Goal: Transaction & Acquisition: Download file/media

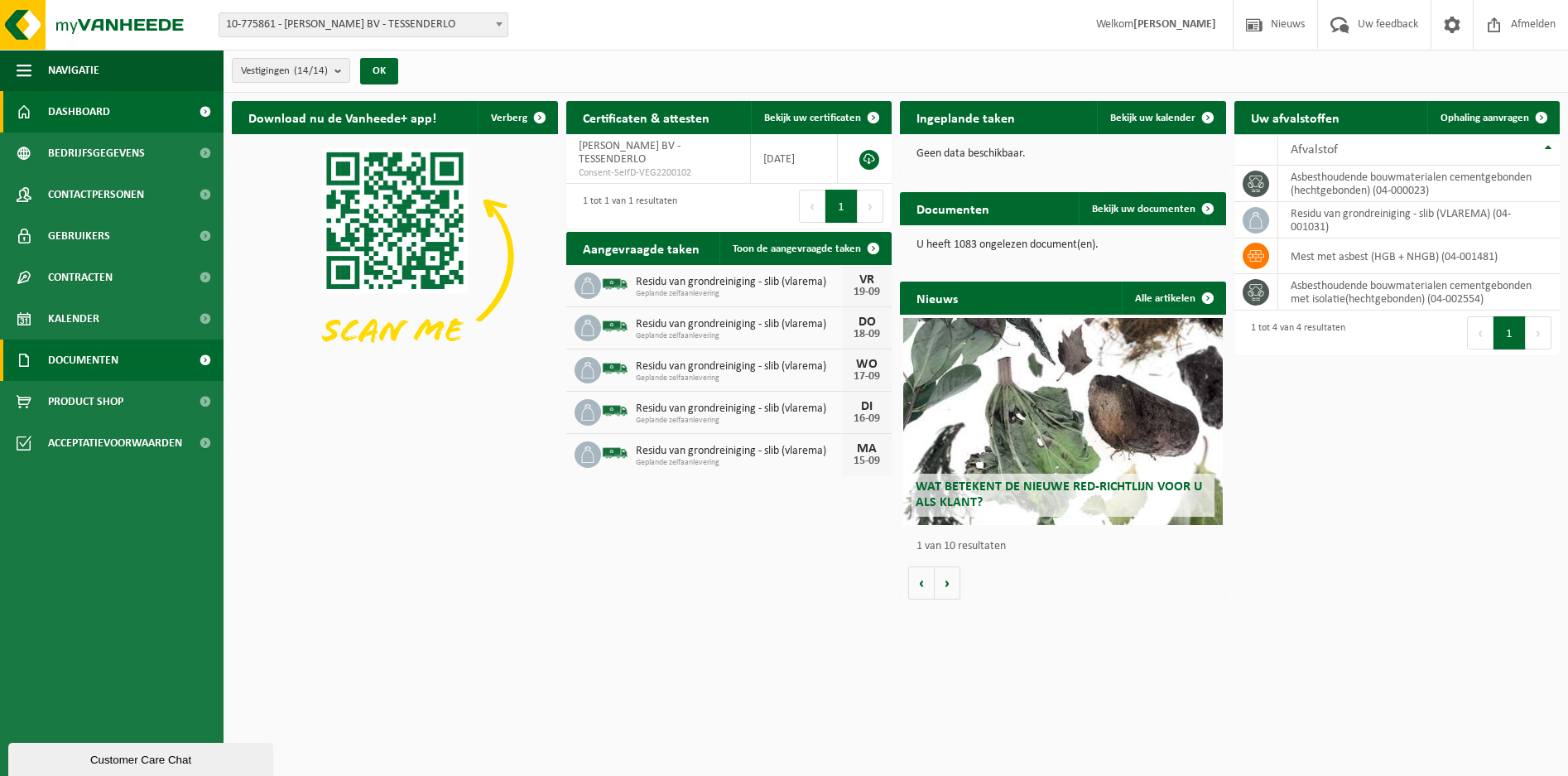
click at [65, 362] on span "Documenten" at bounding box center [83, 360] width 70 height 42
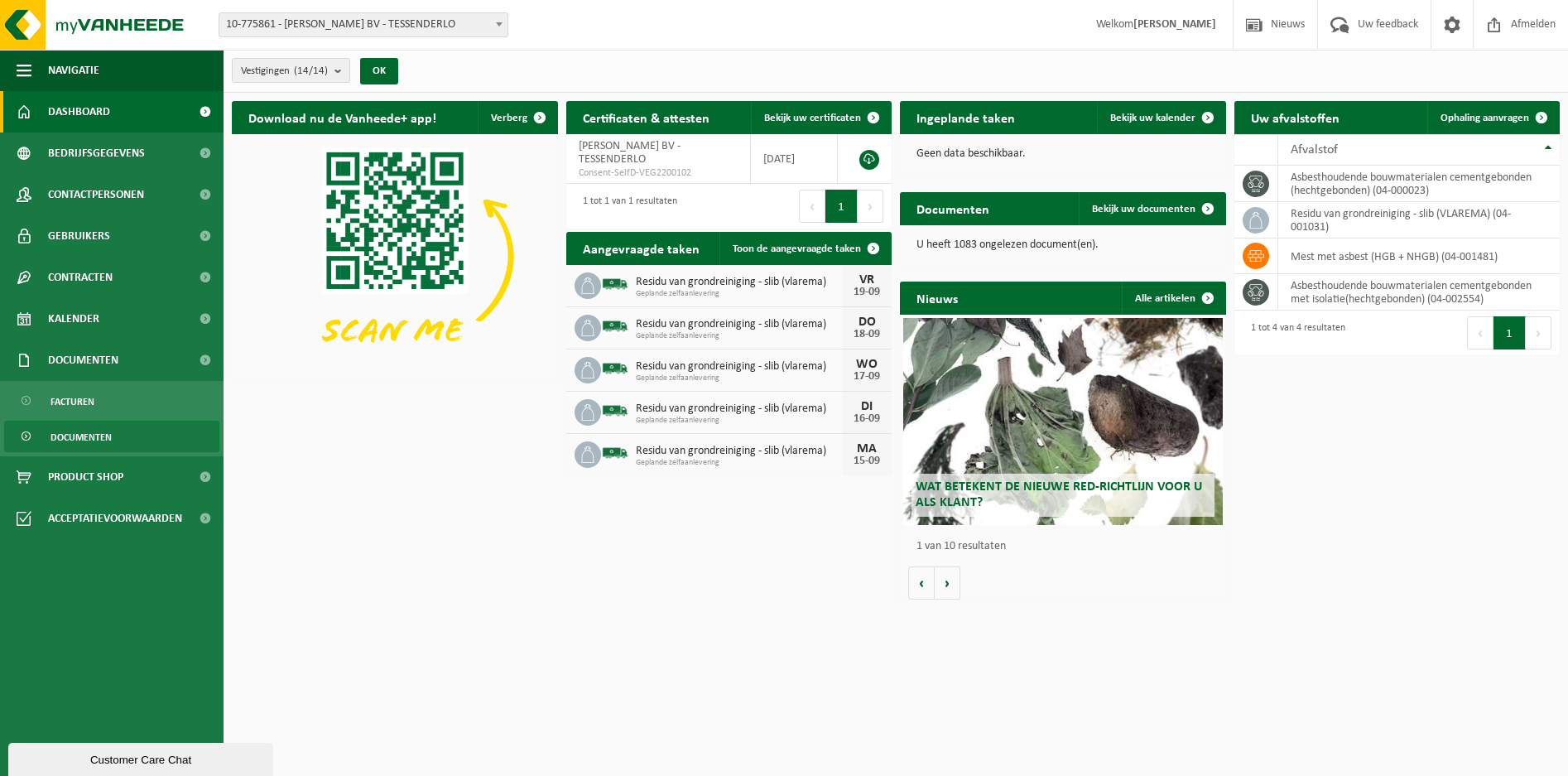
click at [75, 429] on span "Documenten" at bounding box center [81, 436] width 61 height 31
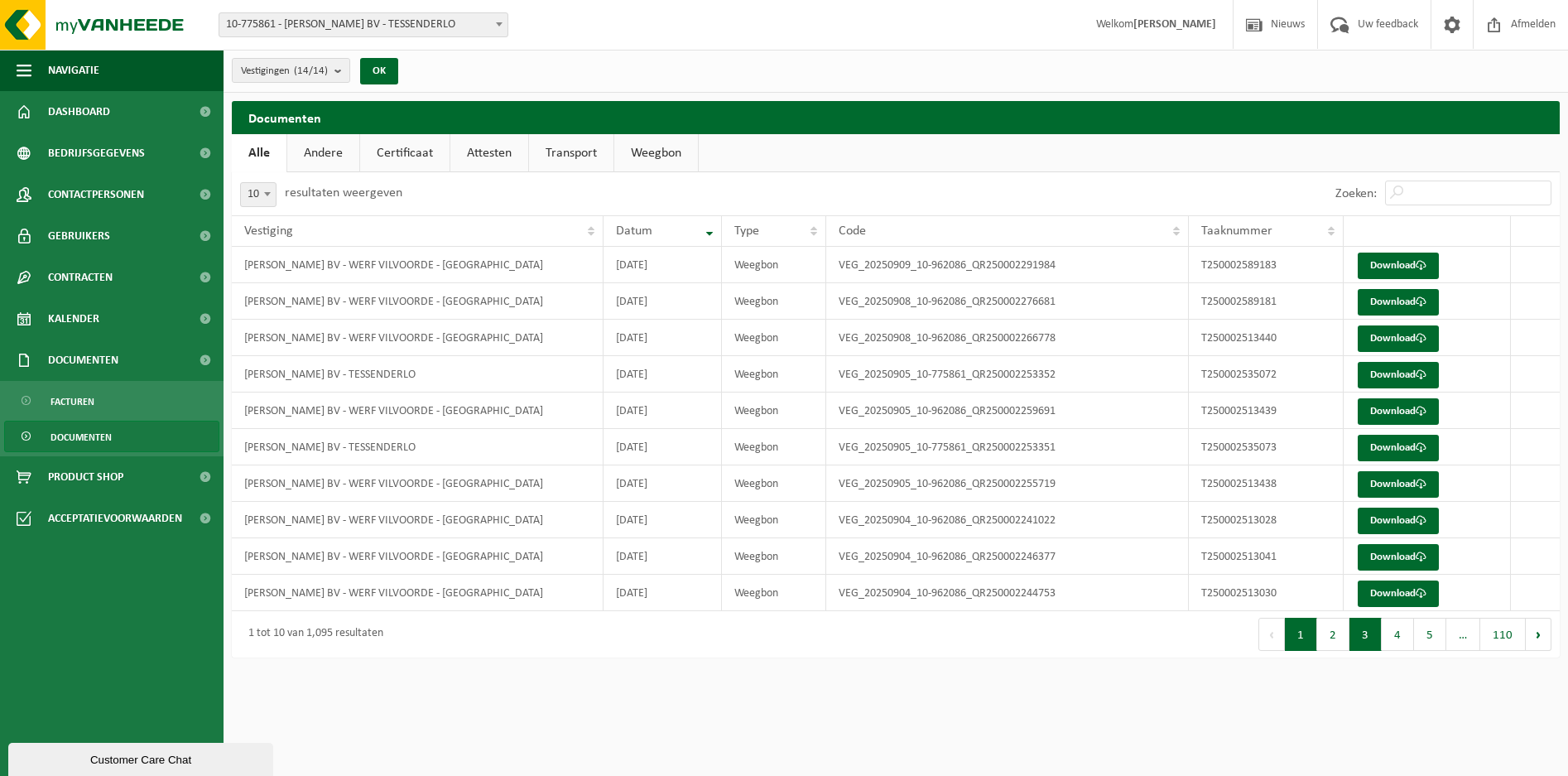
click at [1372, 636] on button "3" at bounding box center [1365, 633] width 32 height 33
click at [1539, 638] on button "Volgende" at bounding box center [1538, 633] width 25 height 33
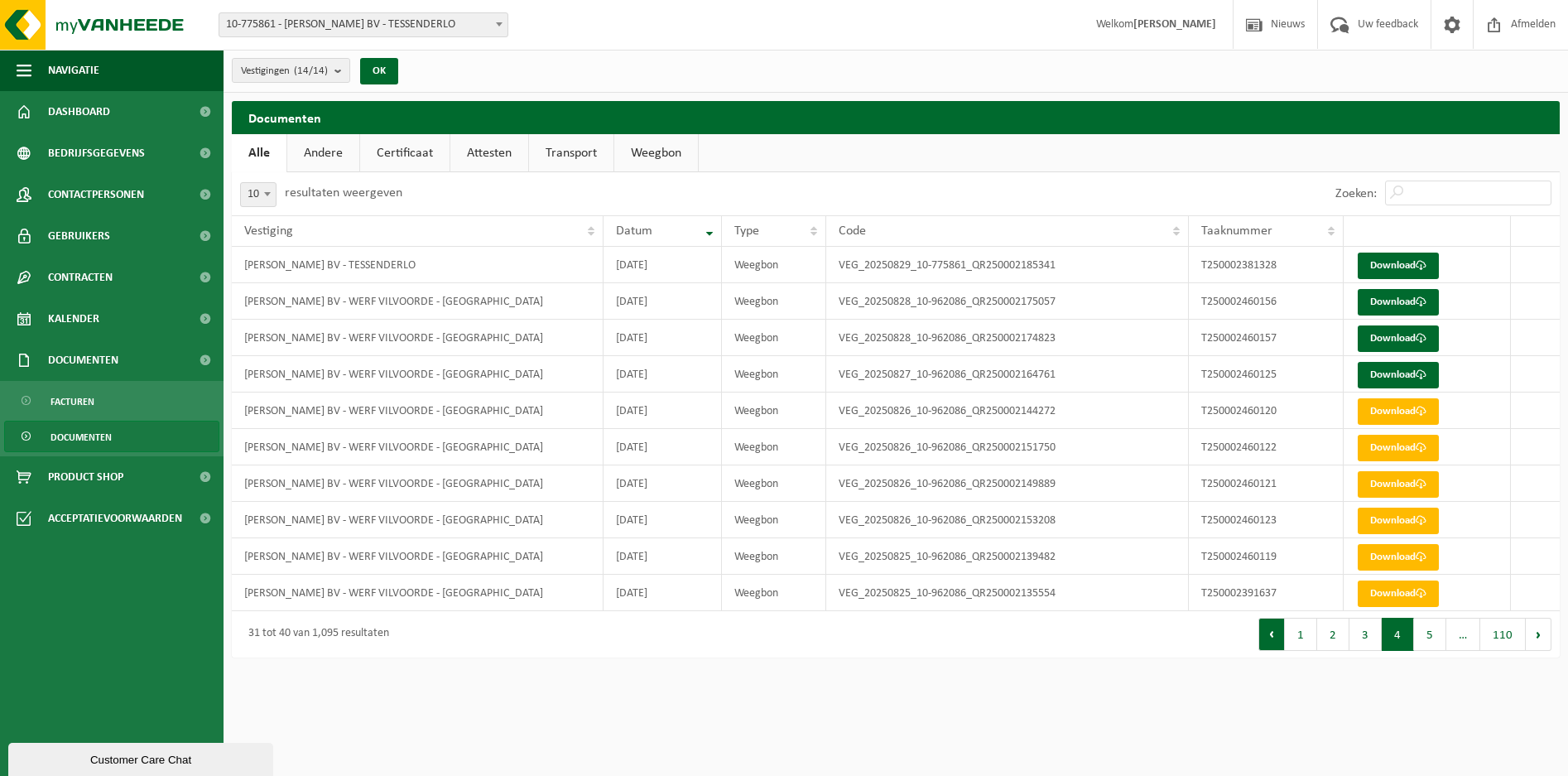
click at [1275, 637] on button "Vorige" at bounding box center [1271, 633] width 26 height 33
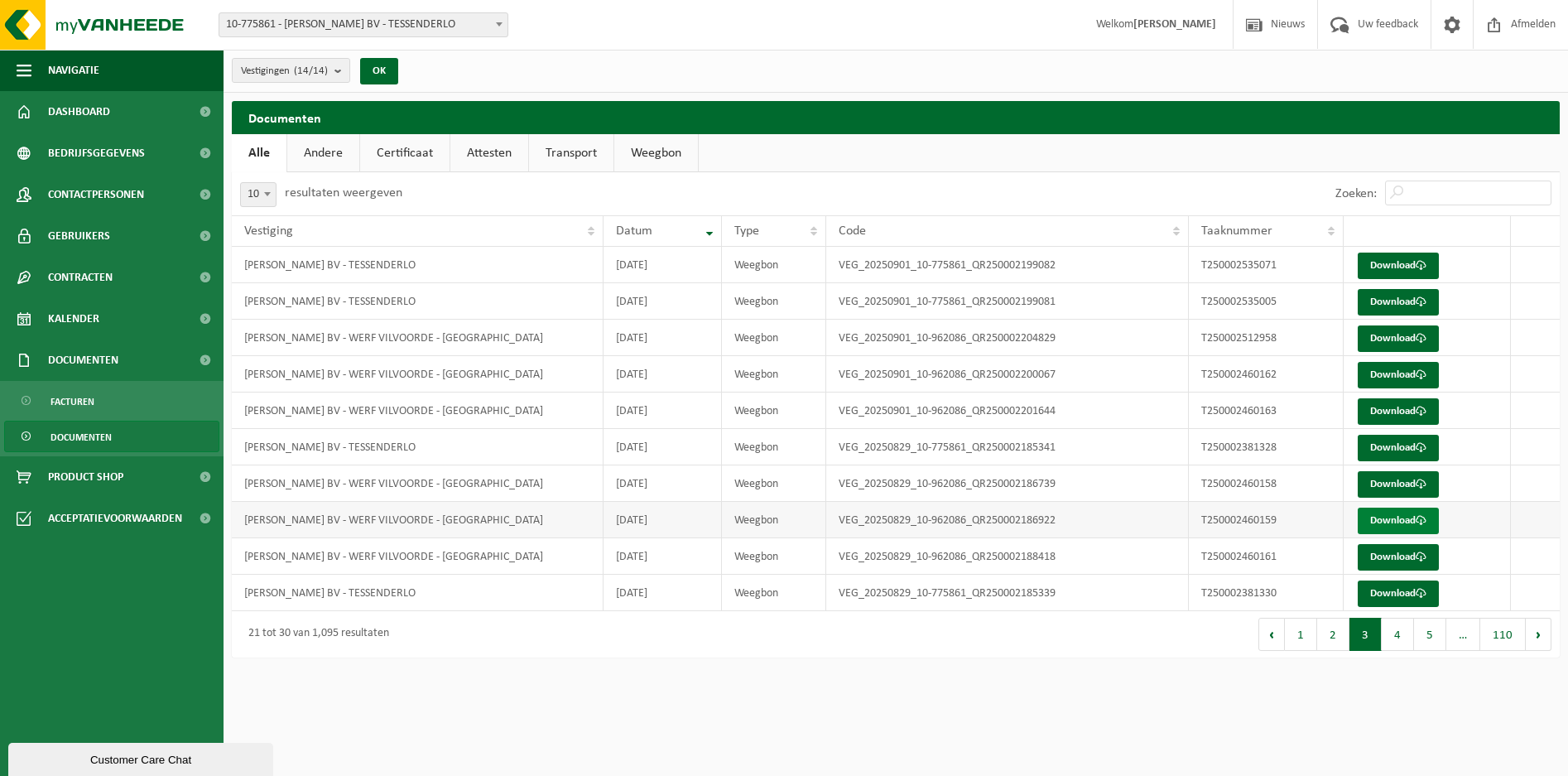
click at [1379, 523] on link "Download" at bounding box center [1398, 520] width 81 height 26
click at [1385, 489] on link "Download" at bounding box center [1398, 484] width 81 height 26
click at [1339, 638] on button "2" at bounding box center [1333, 633] width 32 height 33
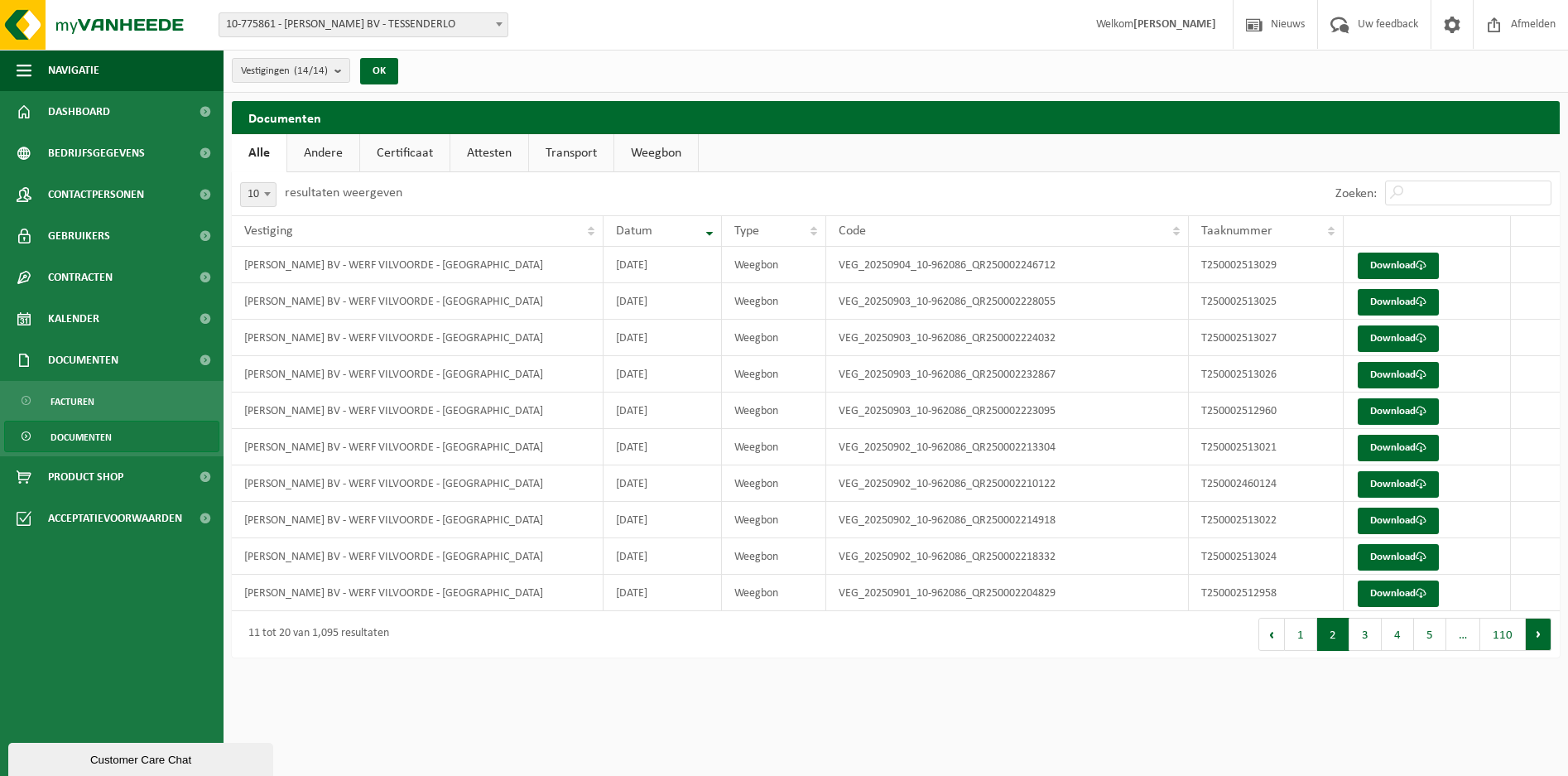
click at [1531, 639] on button "Volgende" at bounding box center [1538, 633] width 25 height 33
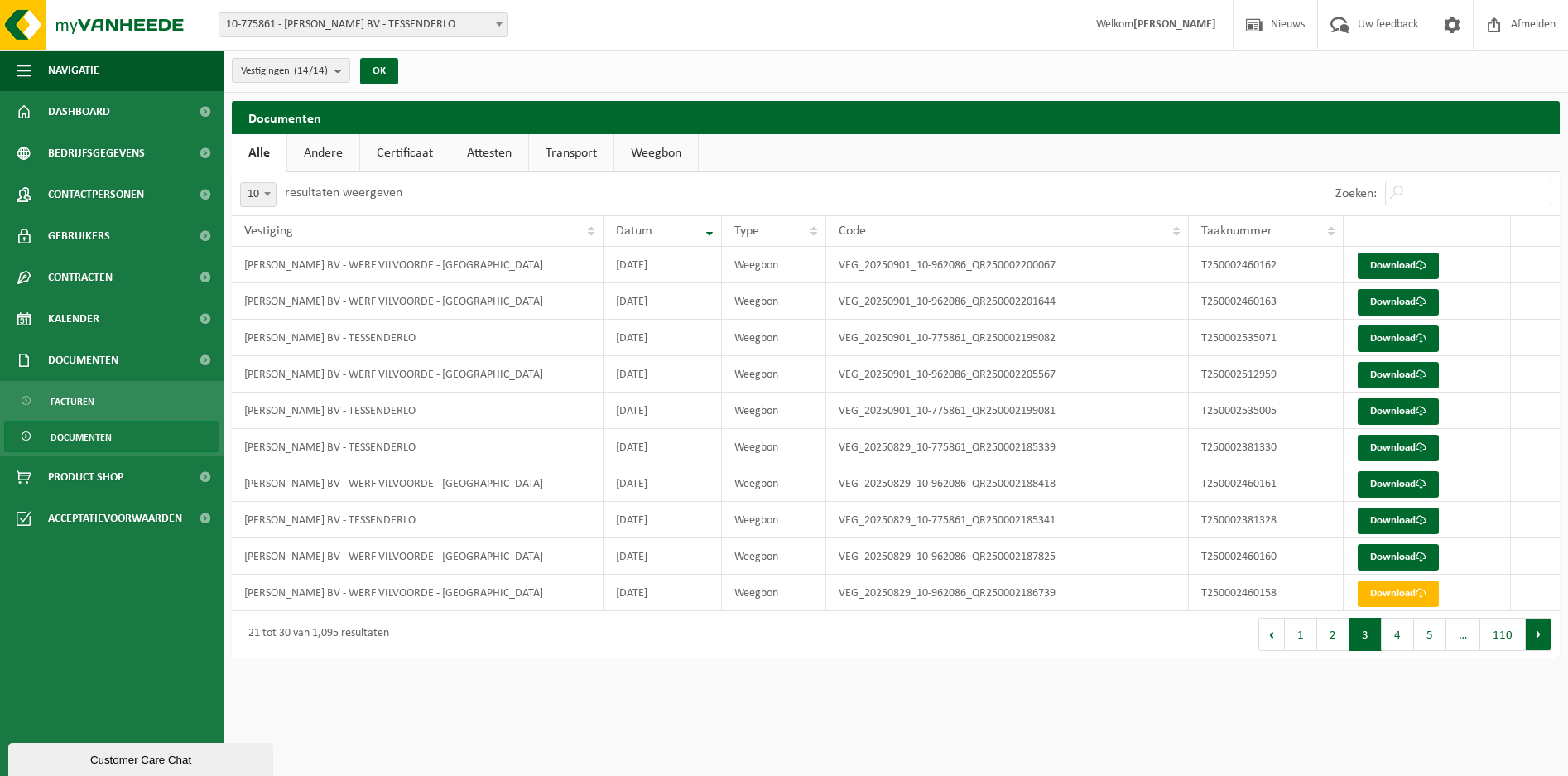
click at [1532, 638] on button "Volgende" at bounding box center [1538, 633] width 25 height 33
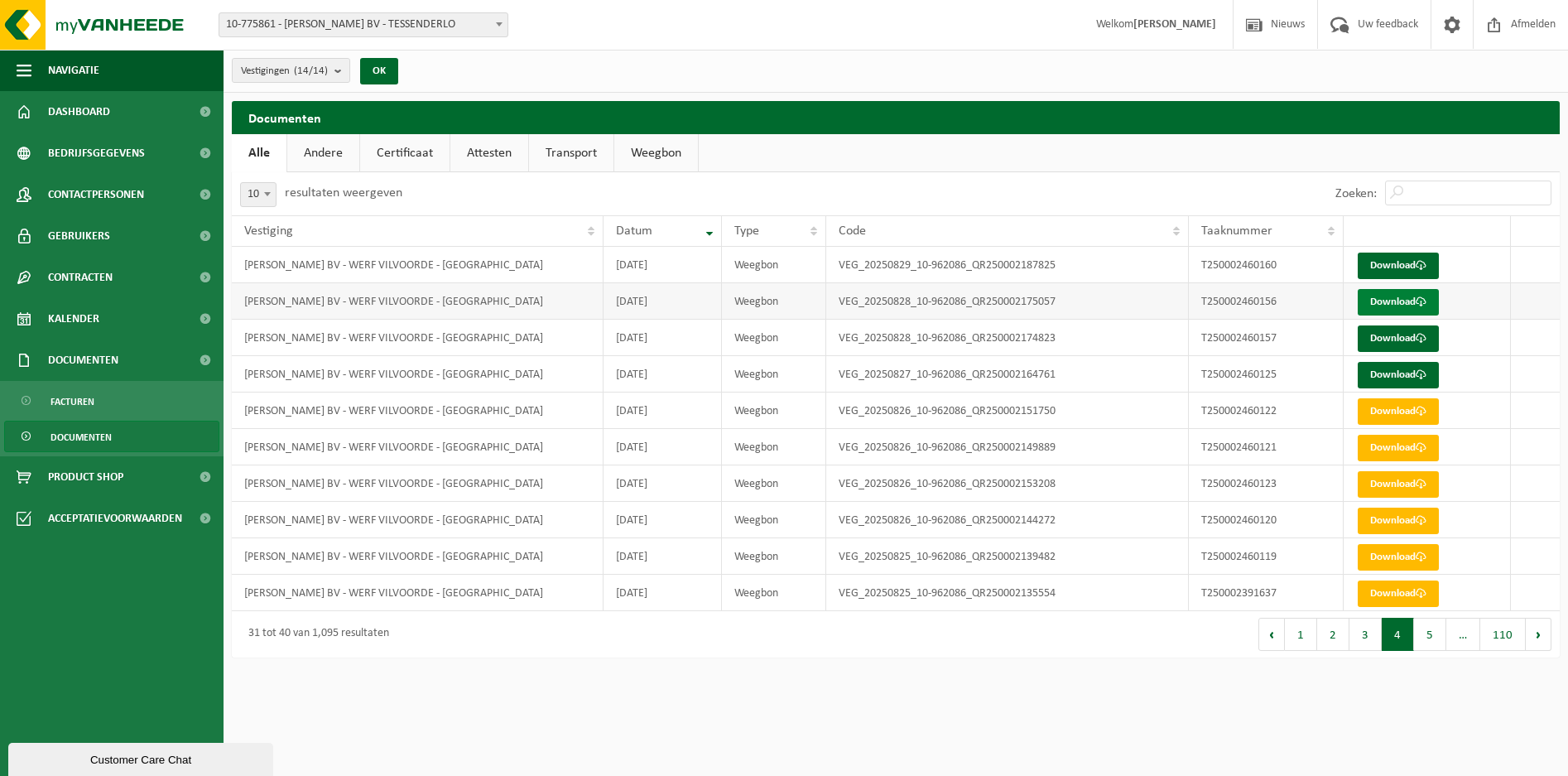
click at [1392, 299] on link "Download" at bounding box center [1398, 301] width 81 height 26
click at [1430, 636] on button "5" at bounding box center [1430, 633] width 32 height 33
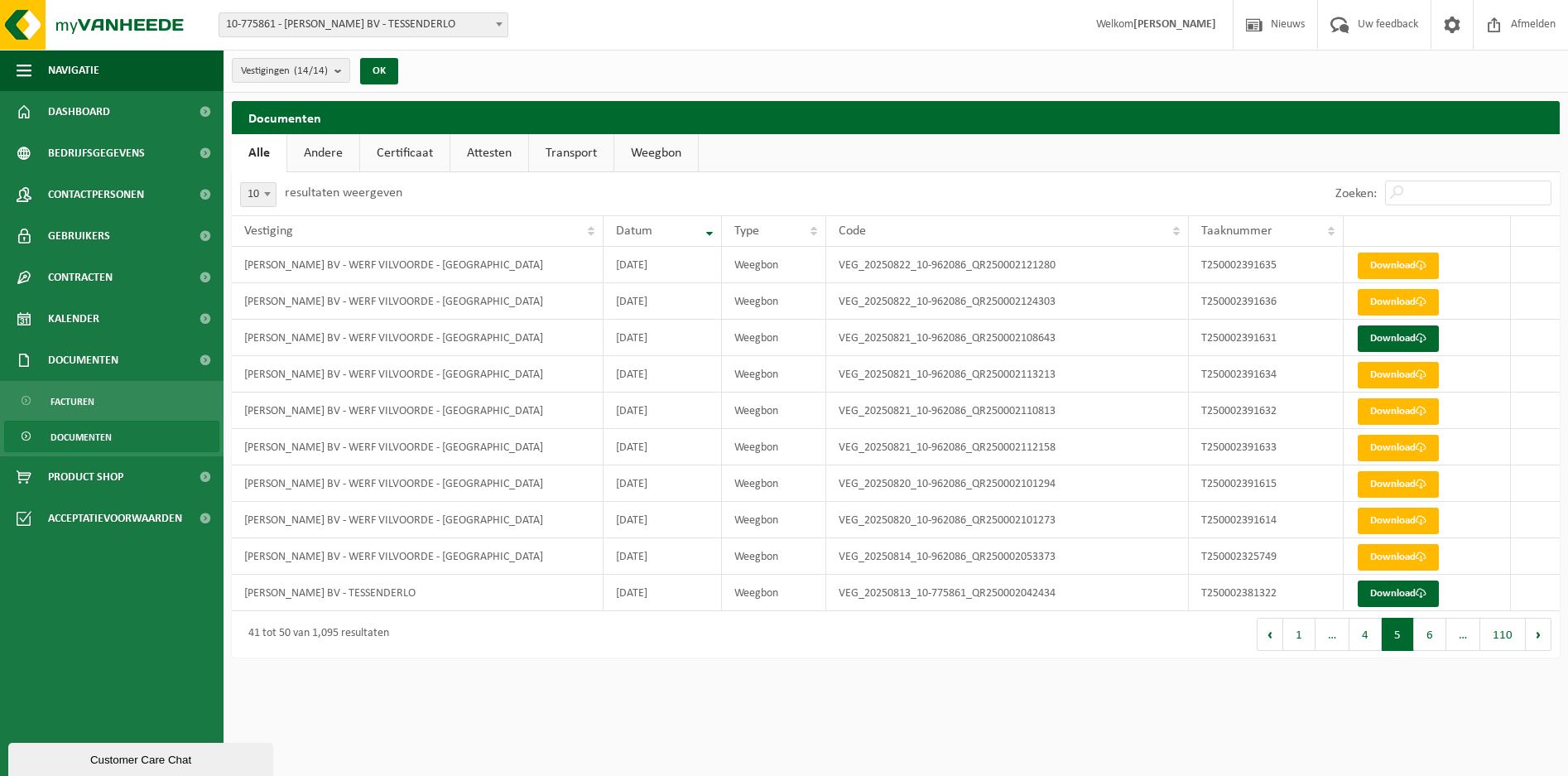
click at [1435, 633] on button "6" at bounding box center [1430, 633] width 32 height 33
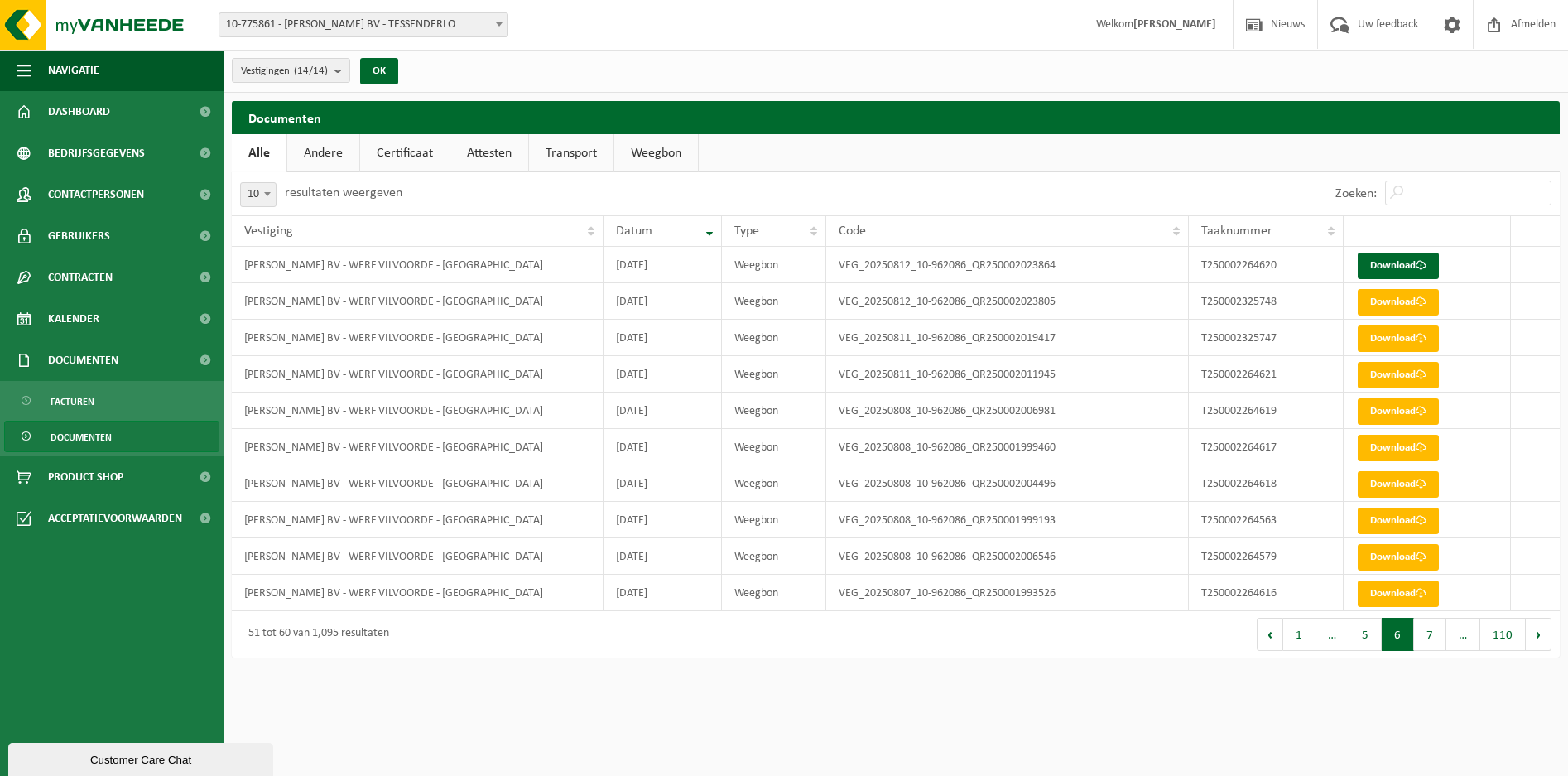
click at [1435, 633] on button "7" at bounding box center [1430, 633] width 32 height 33
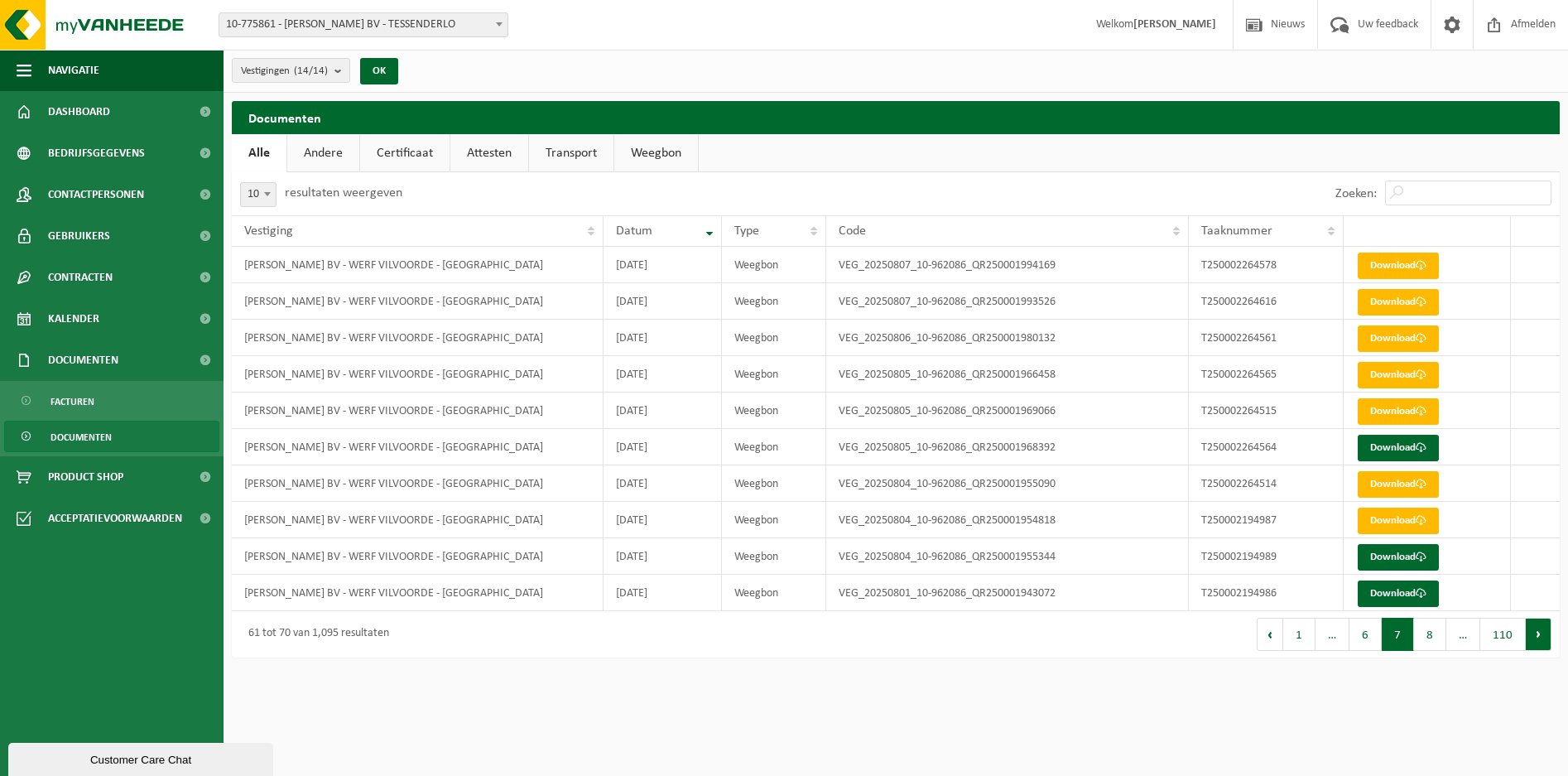
click at [1537, 632] on button "Volgende" at bounding box center [1538, 633] width 25 height 33
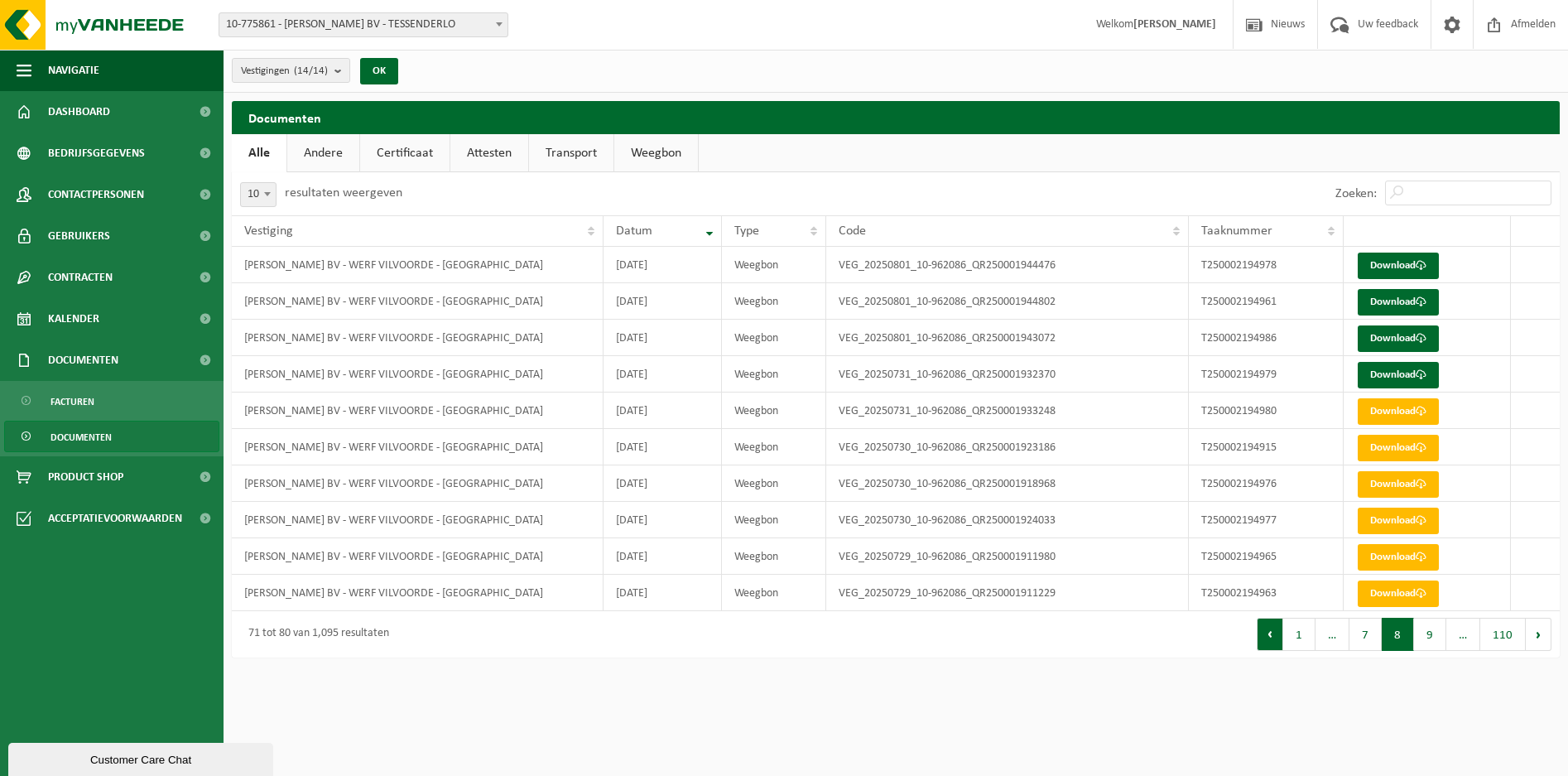
click at [1268, 642] on button "Vorige" at bounding box center [1269, 633] width 26 height 33
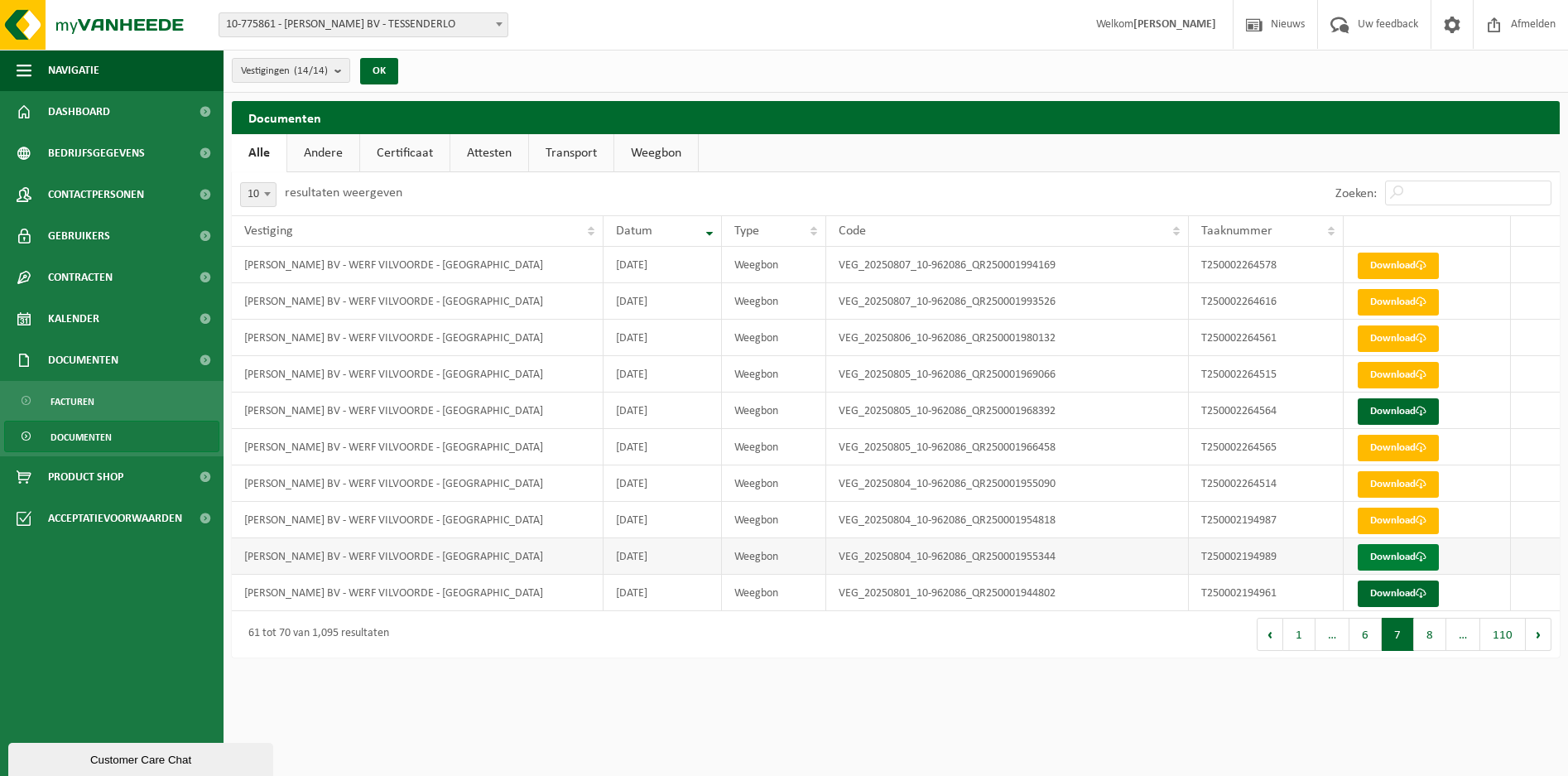
click at [1403, 556] on link "Download" at bounding box center [1398, 557] width 81 height 26
click at [1536, 632] on button "Volgende" at bounding box center [1538, 633] width 25 height 33
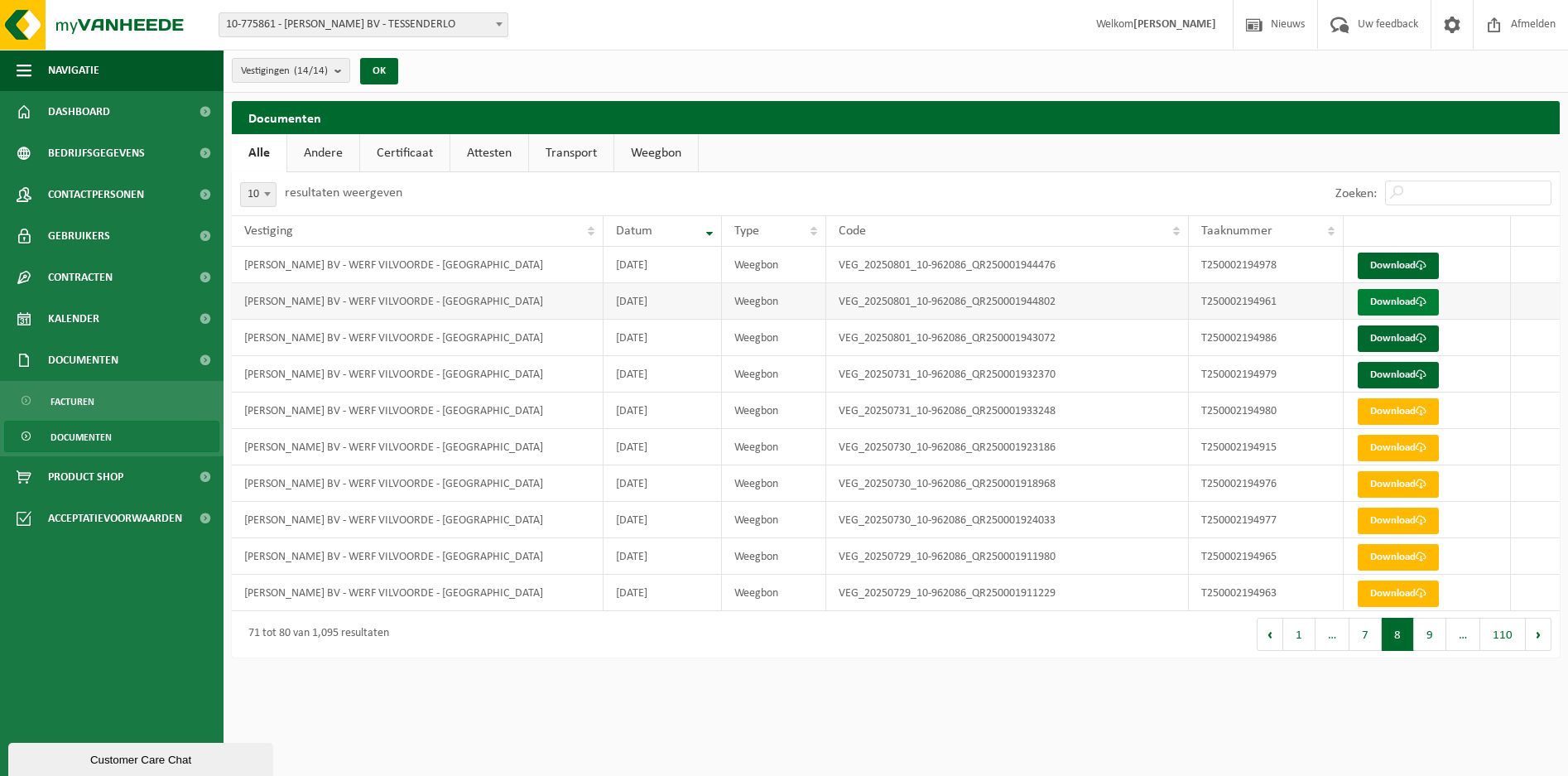
click at [1376, 297] on link "Download" at bounding box center [1398, 301] width 81 height 26
click at [1272, 637] on button "Vorige" at bounding box center [1269, 633] width 26 height 33
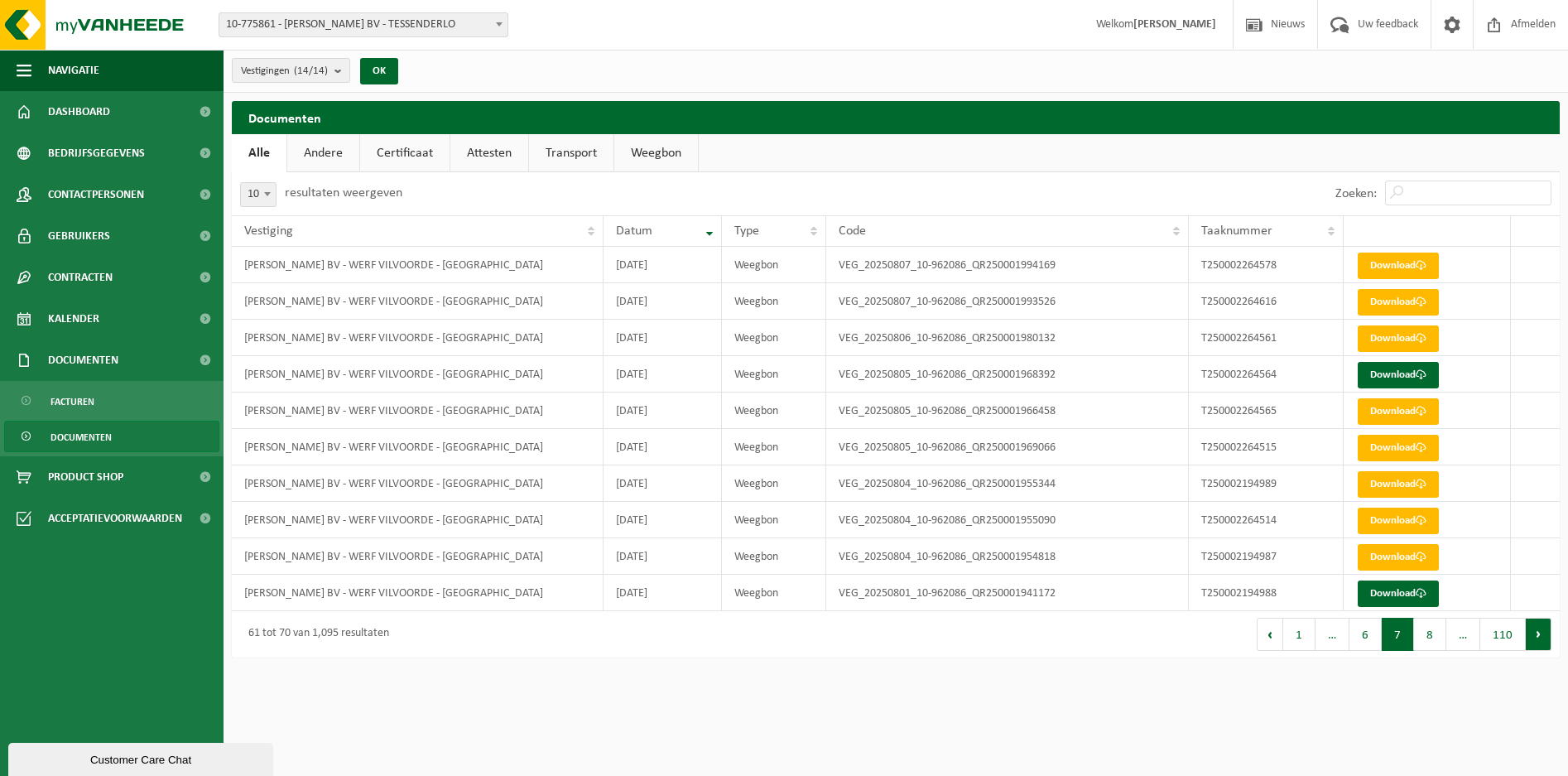
click at [1533, 634] on button "Volgende" at bounding box center [1538, 633] width 25 height 33
click at [1380, 295] on link "Download" at bounding box center [1398, 301] width 81 height 26
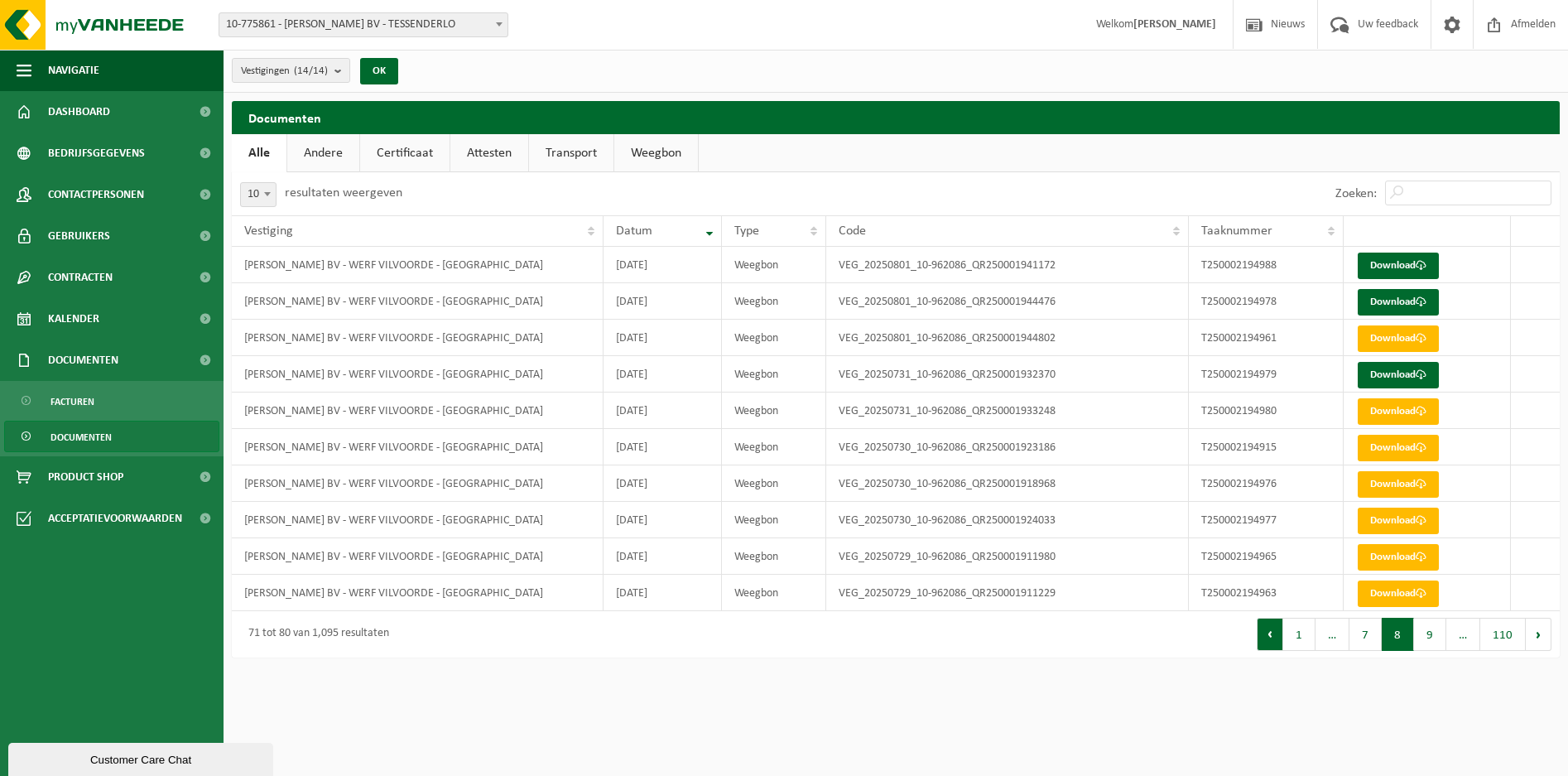
click at [1279, 633] on button "Vorige" at bounding box center [1269, 633] width 26 height 33
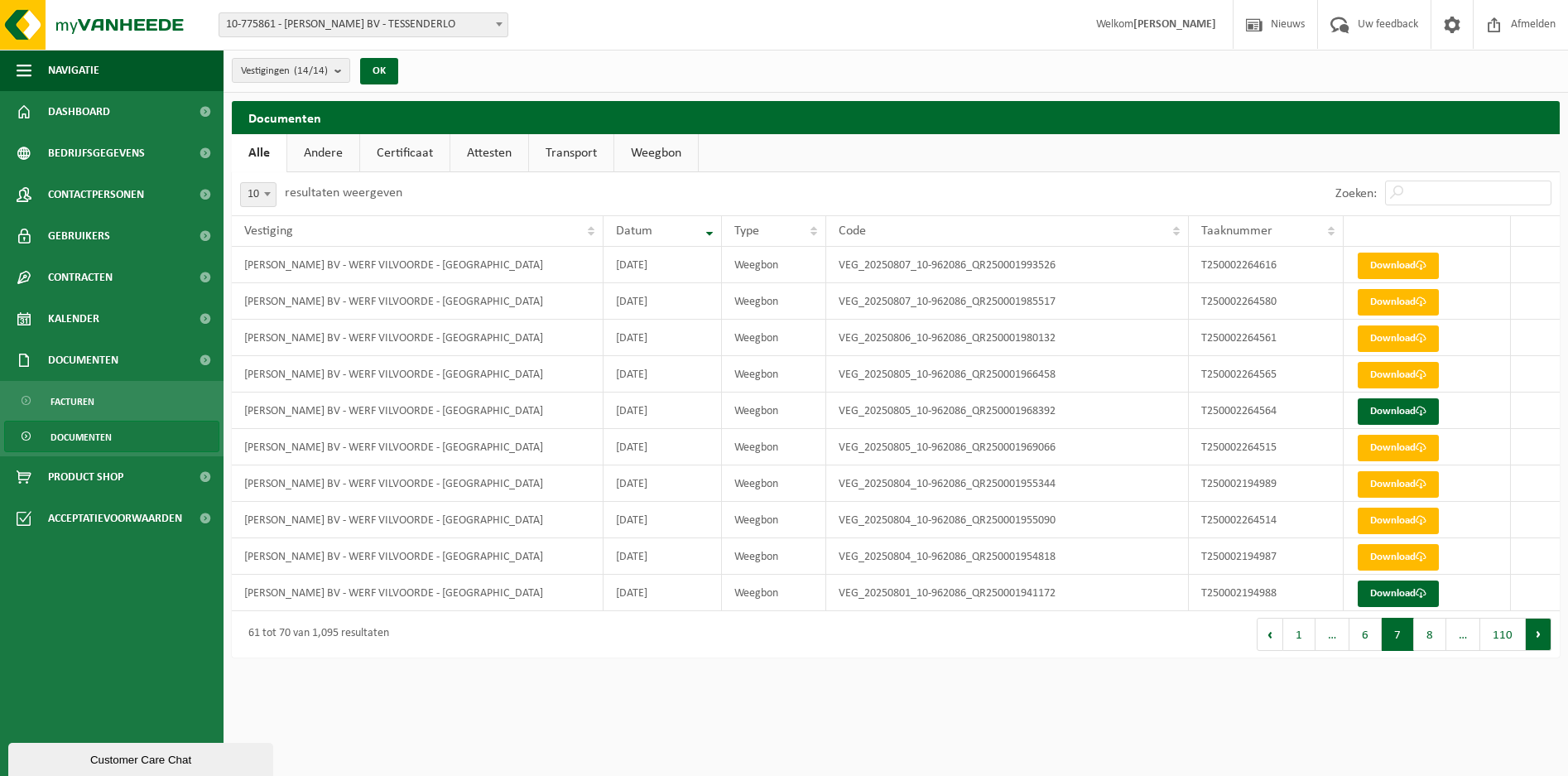
click at [1535, 634] on button "Volgende" at bounding box center [1538, 633] width 25 height 33
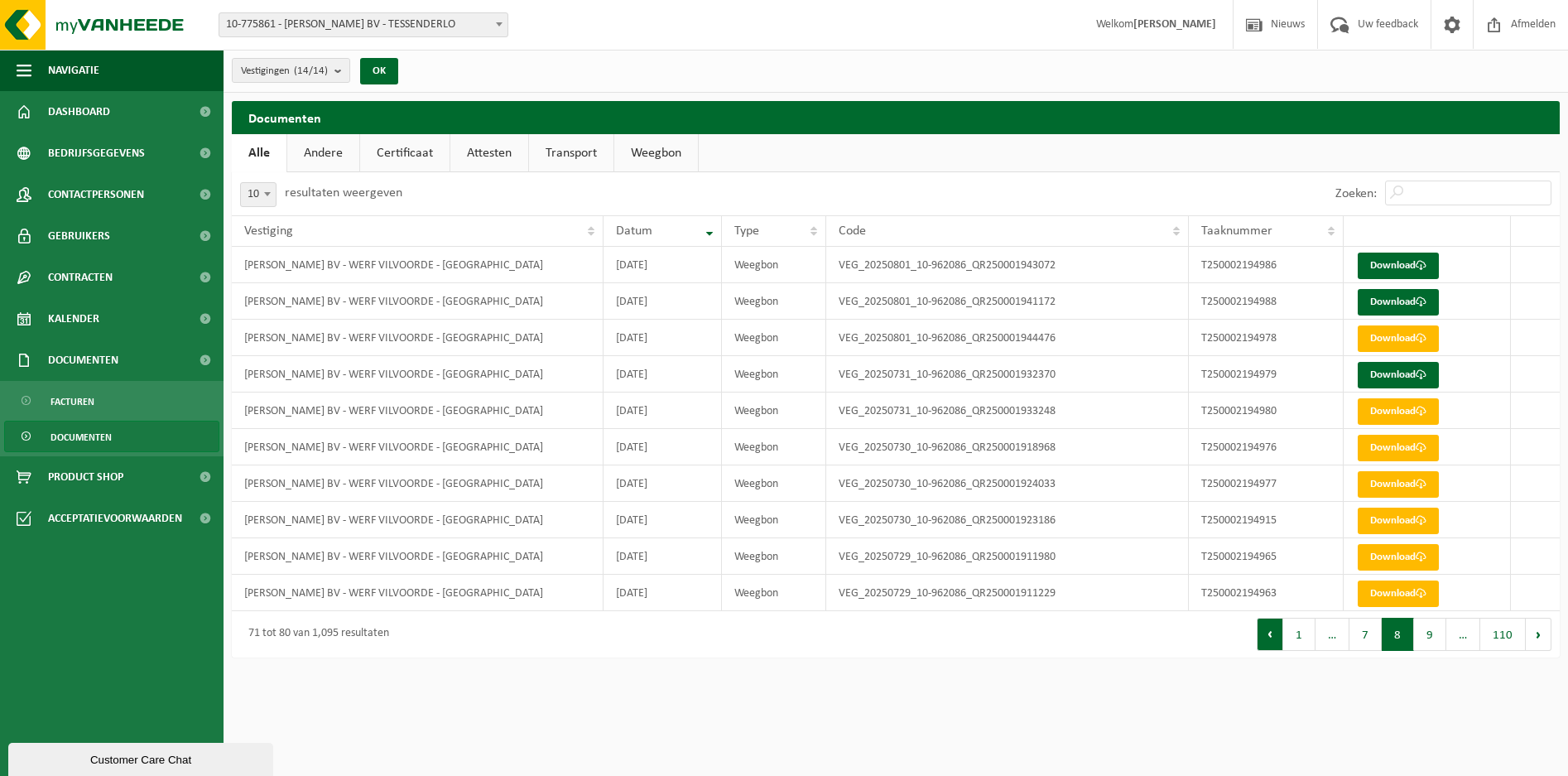
click at [1267, 638] on button "Vorige" at bounding box center [1269, 633] width 26 height 33
click at [1537, 637] on button "Volgende" at bounding box center [1538, 633] width 25 height 33
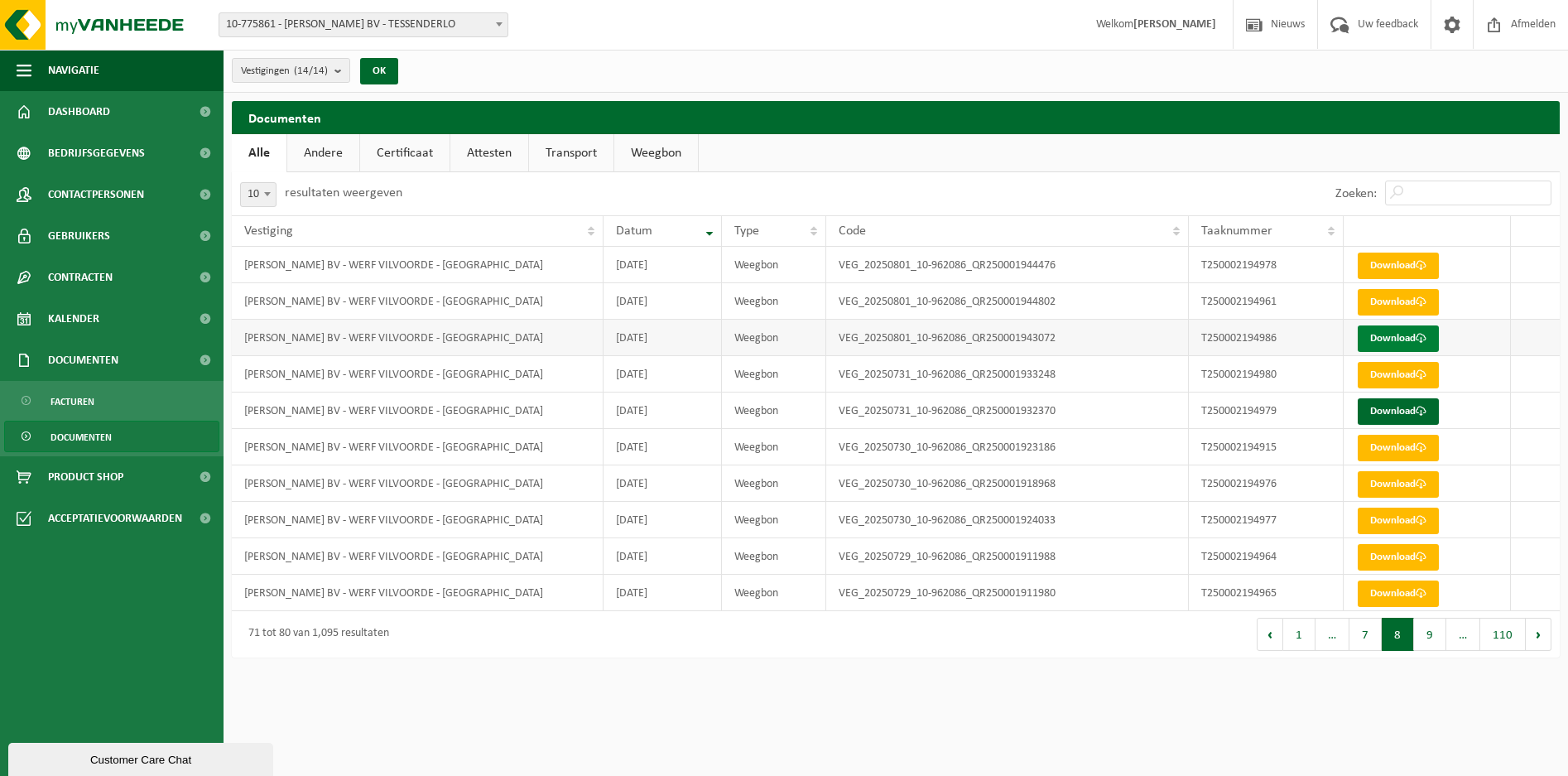
click at [1399, 338] on link "Download" at bounding box center [1398, 338] width 81 height 26
click at [1378, 338] on link "Download" at bounding box center [1398, 338] width 81 height 26
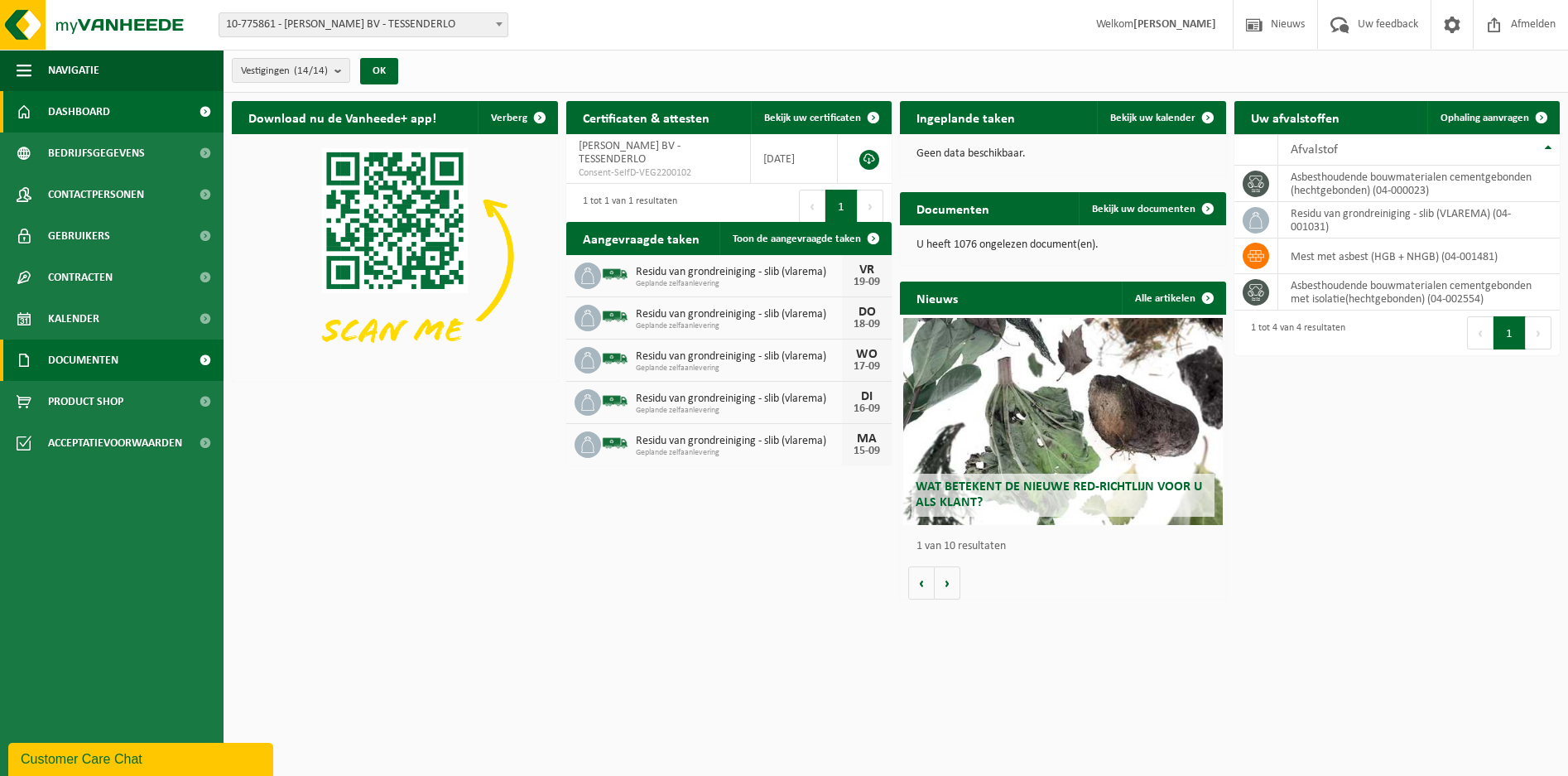
click at [88, 356] on span "Documenten" at bounding box center [83, 360] width 70 height 42
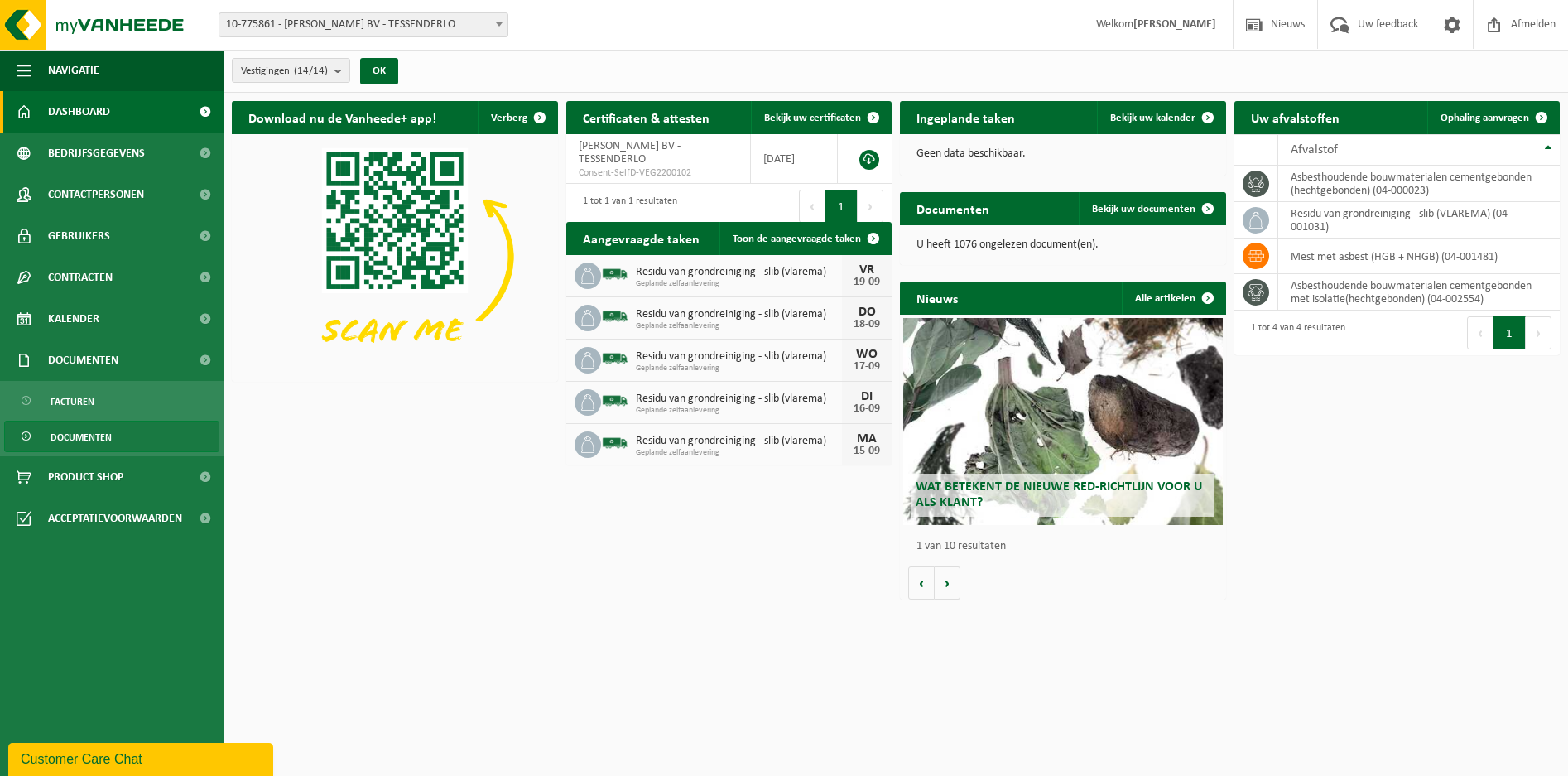
click at [84, 435] on span "Documenten" at bounding box center [81, 436] width 61 height 31
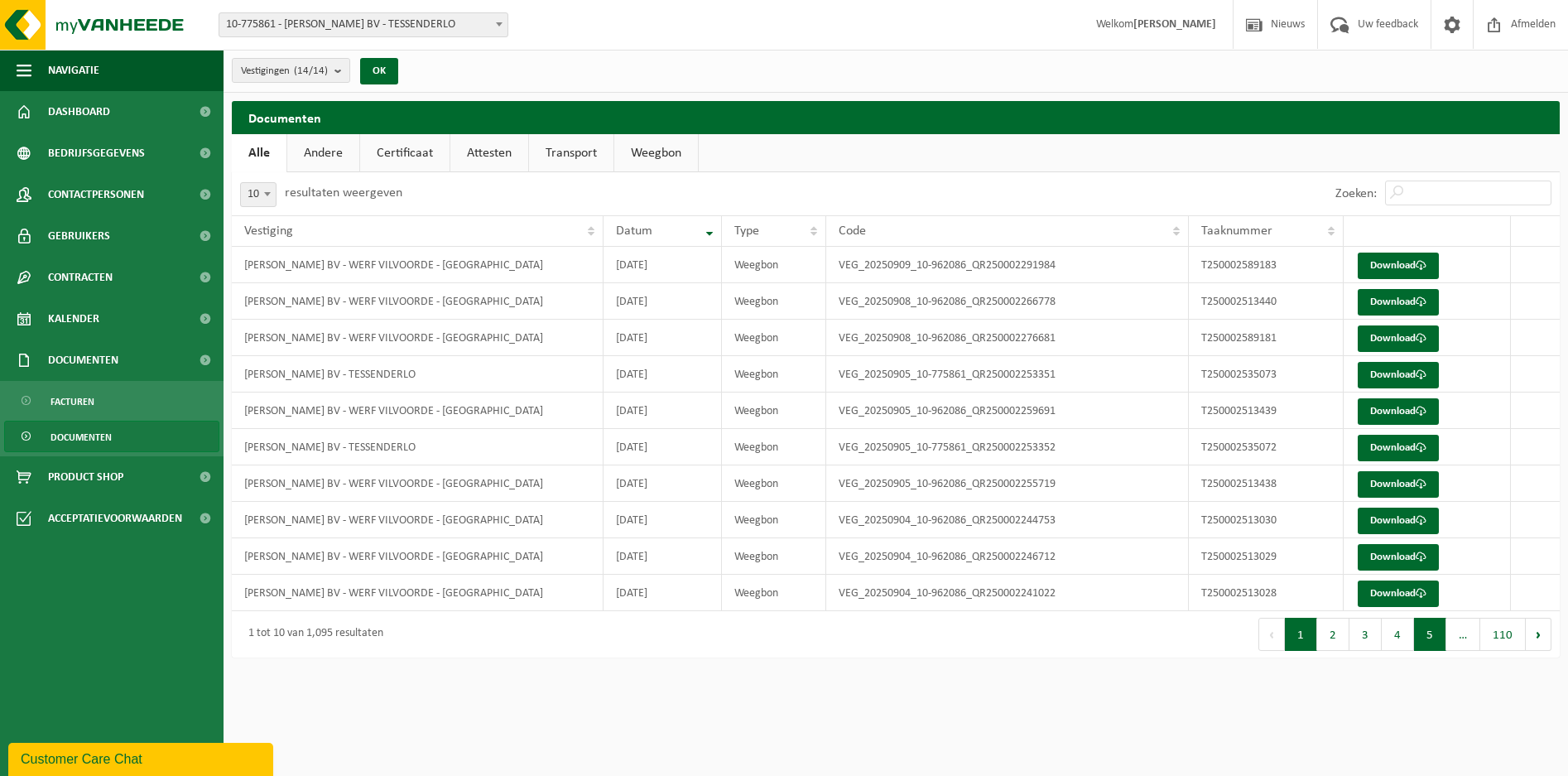
click at [1436, 639] on button "5" at bounding box center [1430, 633] width 32 height 33
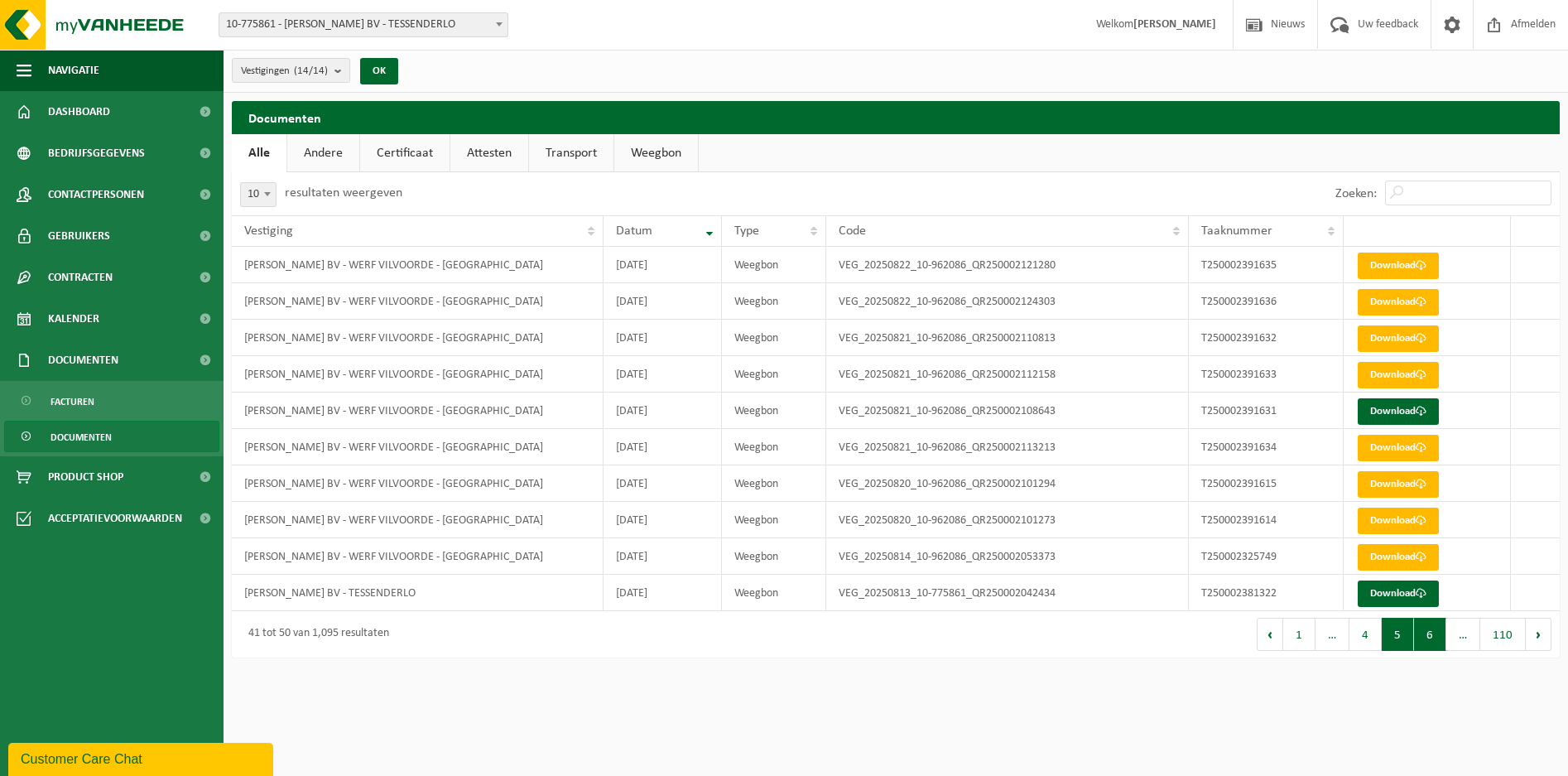
click at [1429, 633] on button "6" at bounding box center [1430, 633] width 32 height 33
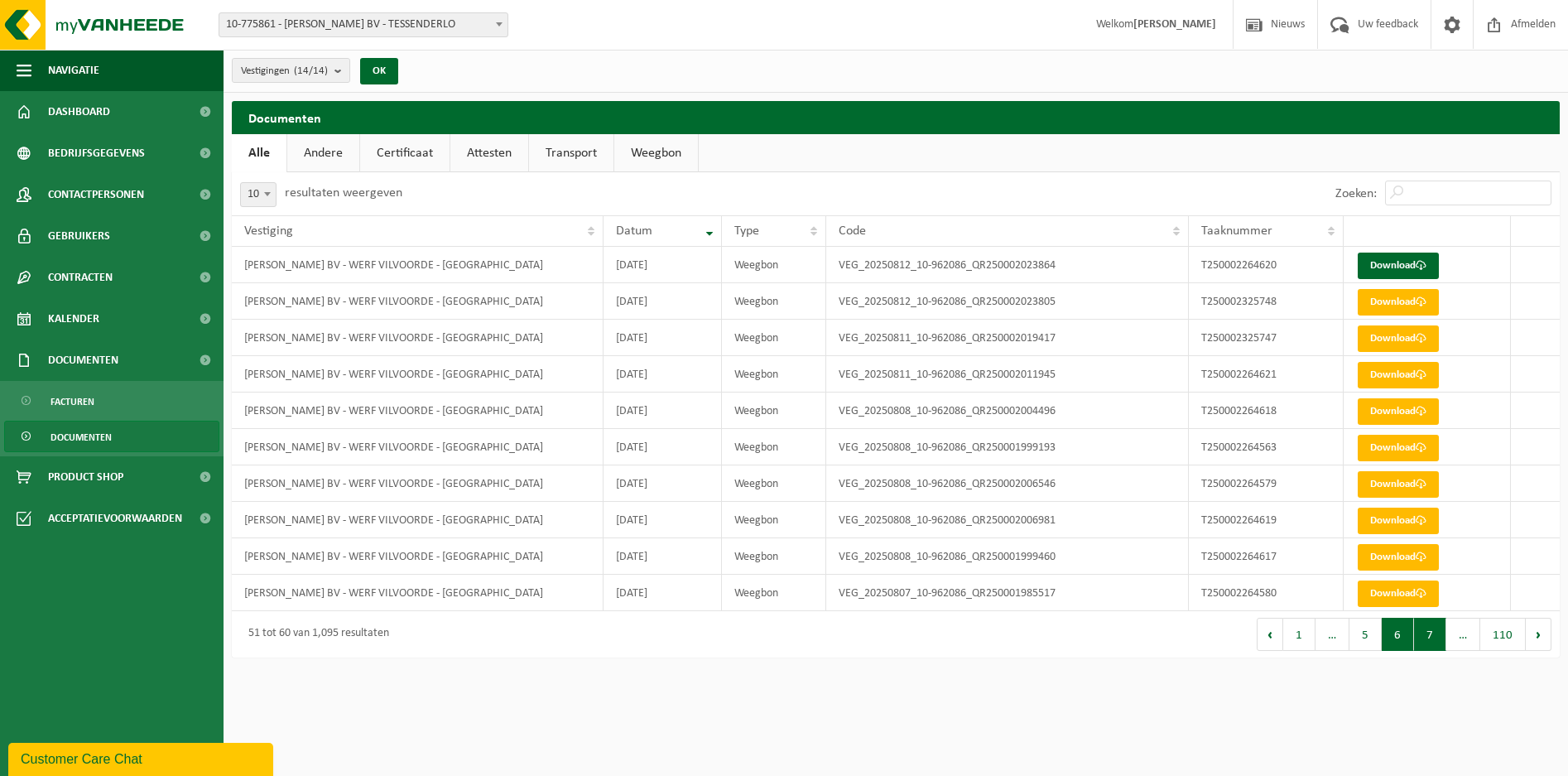
click at [1436, 635] on button "7" at bounding box center [1430, 633] width 32 height 33
click at [1429, 635] on button "8" at bounding box center [1430, 633] width 32 height 33
click at [1278, 635] on button "Vorige" at bounding box center [1269, 633] width 26 height 33
click at [1533, 631] on button "Volgende" at bounding box center [1538, 633] width 25 height 33
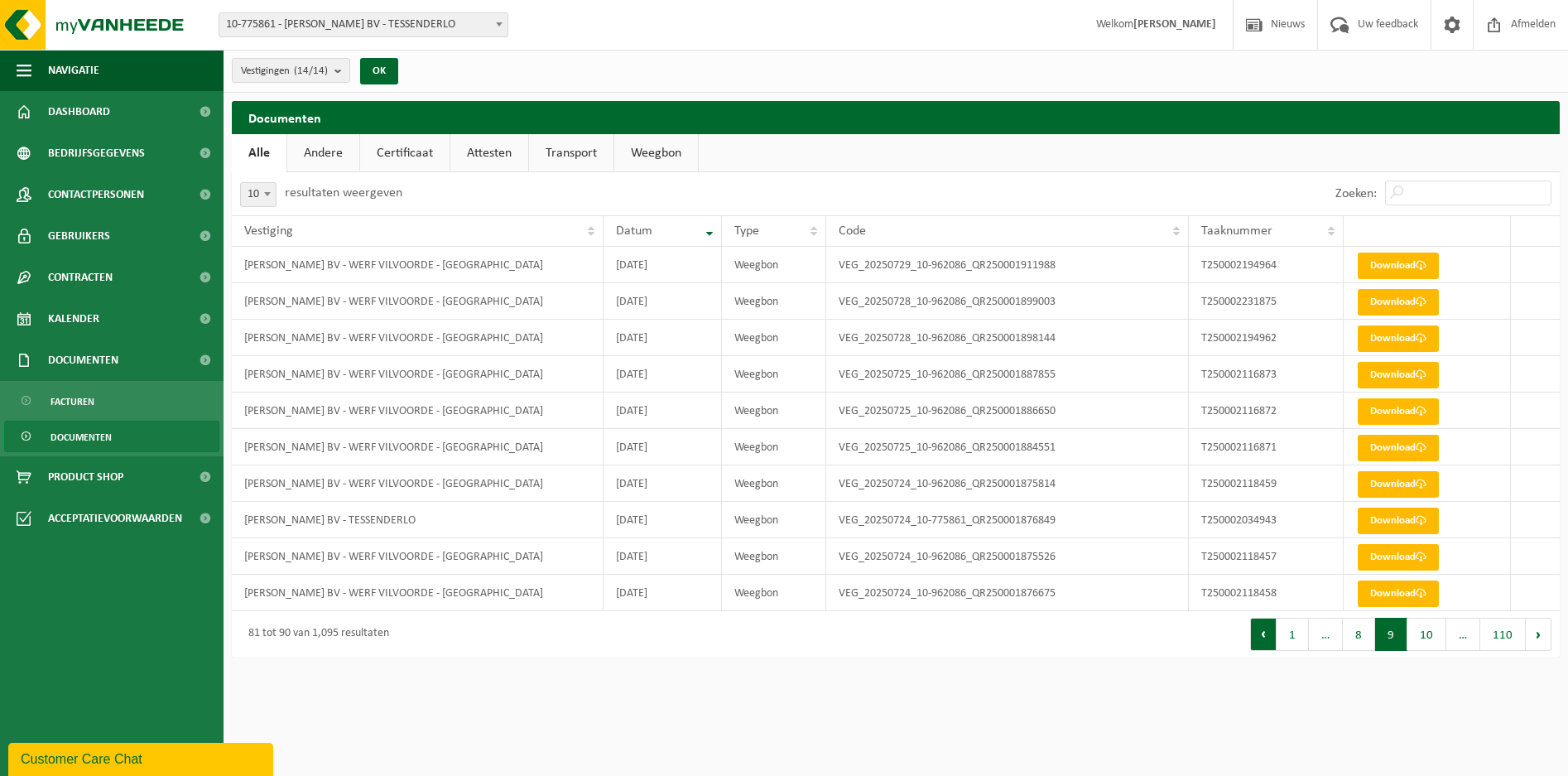
click at [1267, 639] on button "Vorige" at bounding box center [1262, 633] width 26 height 33
click at [1391, 262] on link "Download" at bounding box center [1398, 265] width 81 height 26
click at [1264, 638] on button "Vorige" at bounding box center [1269, 633] width 26 height 33
click at [1394, 261] on link "Download" at bounding box center [1398, 265] width 81 height 26
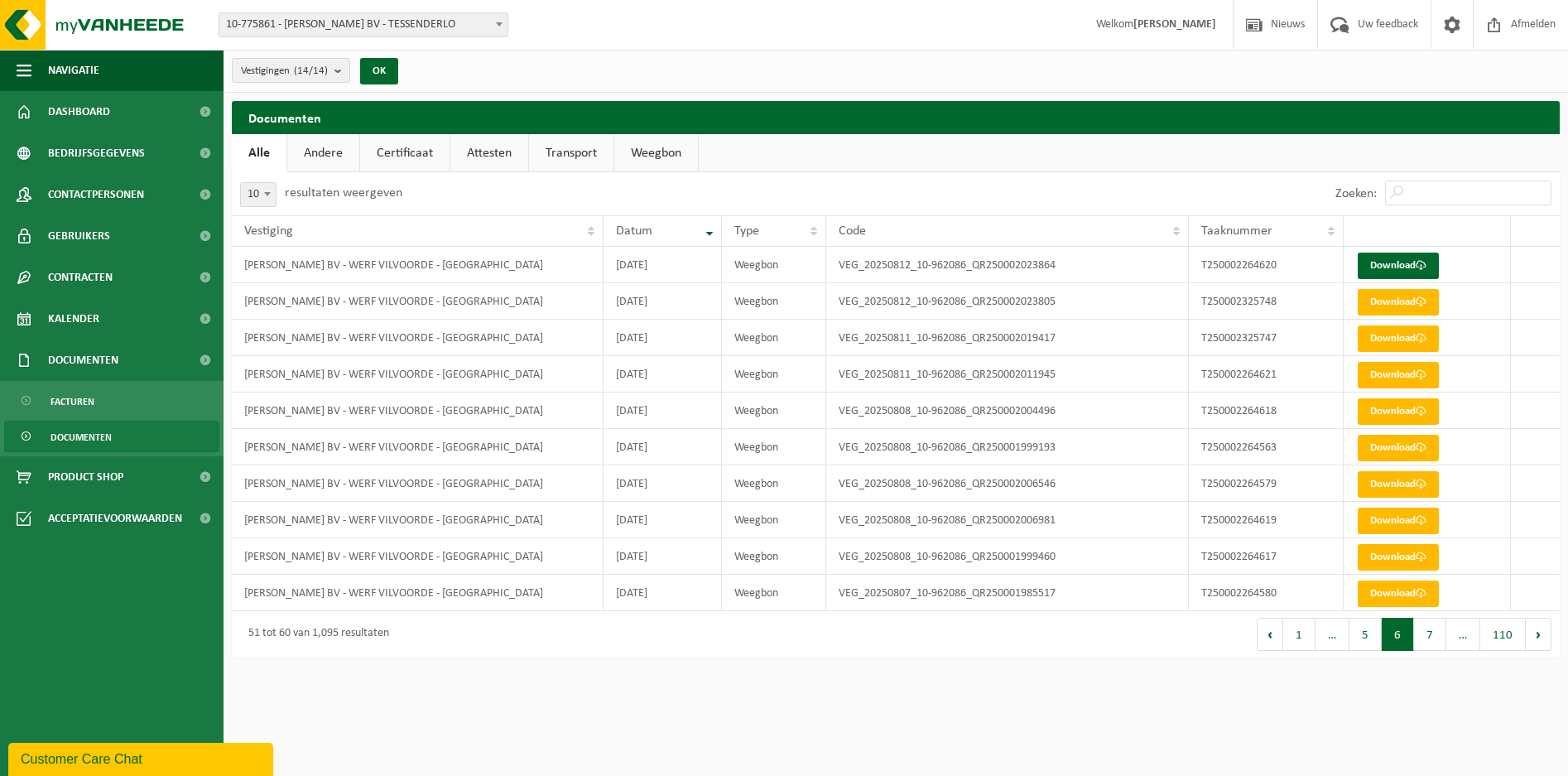
click at [1532, 631] on button "Volgende" at bounding box center [1538, 633] width 25 height 33
click at [1374, 372] on link "Download" at bounding box center [1398, 374] width 81 height 26
click at [1269, 643] on button "Vorige" at bounding box center [1269, 633] width 26 height 33
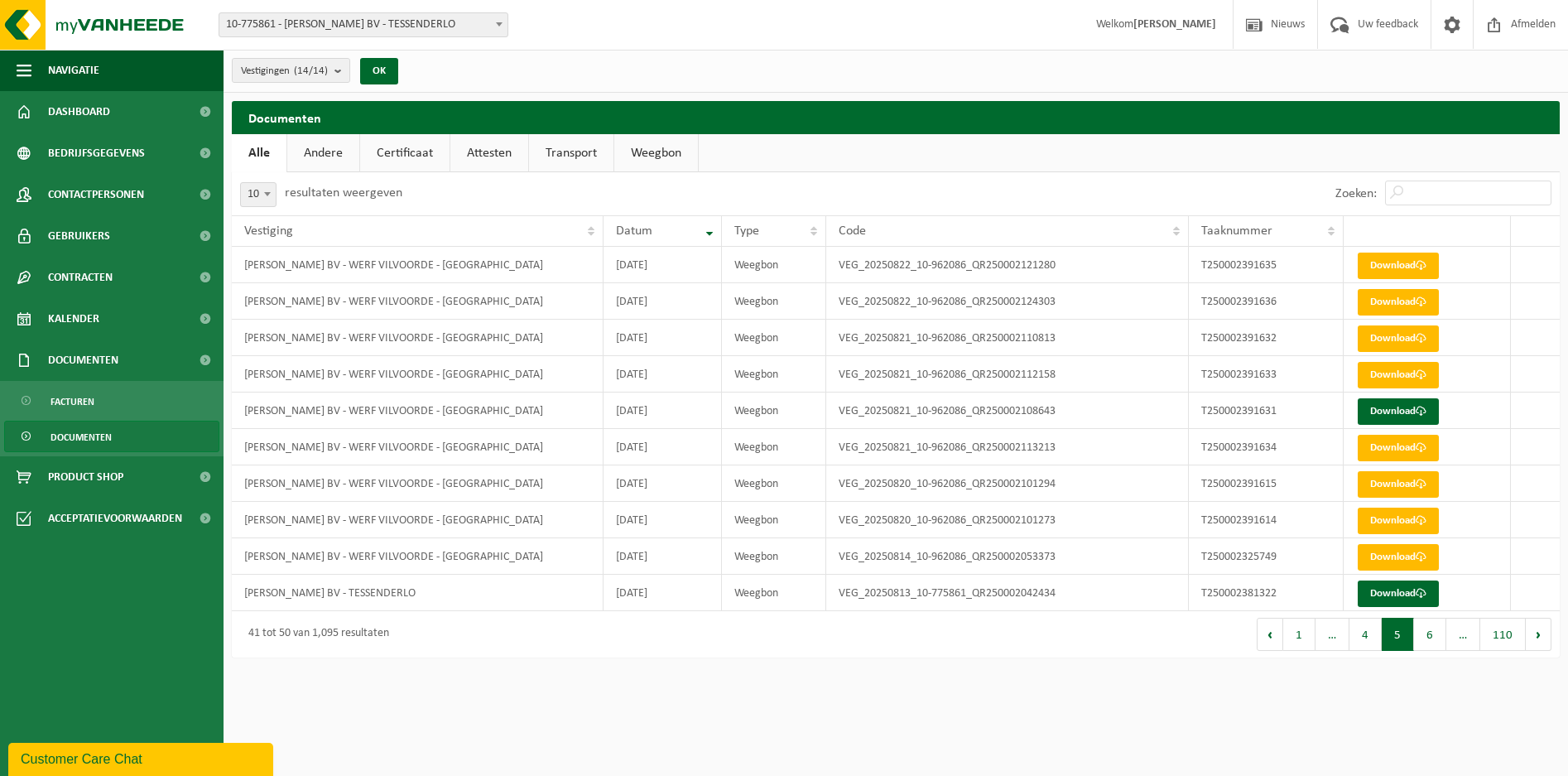
click at [1269, 643] on button "Vorige" at bounding box center [1269, 633] width 26 height 33
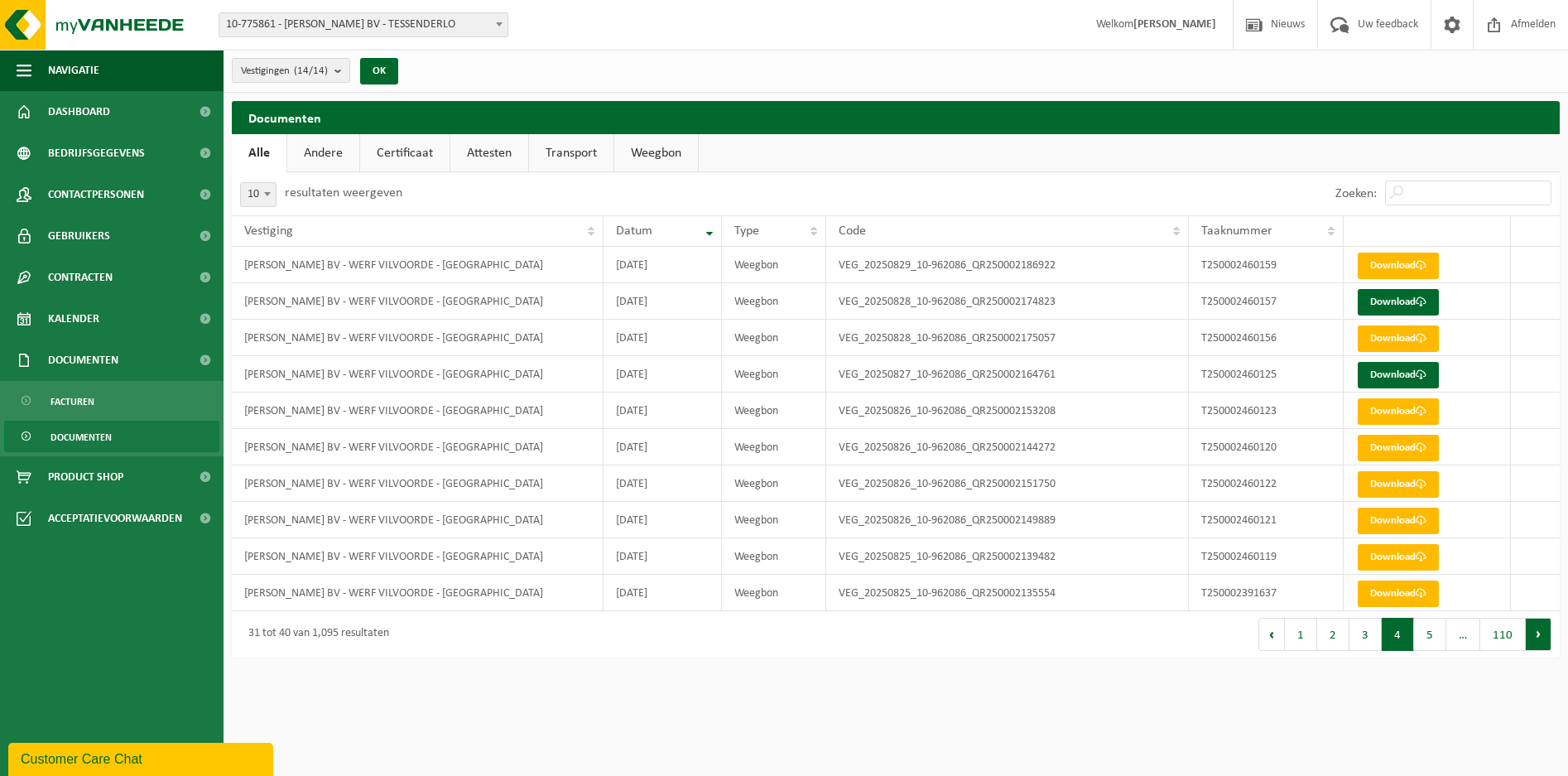
click at [1537, 634] on button "Volgende" at bounding box center [1538, 633] width 25 height 33
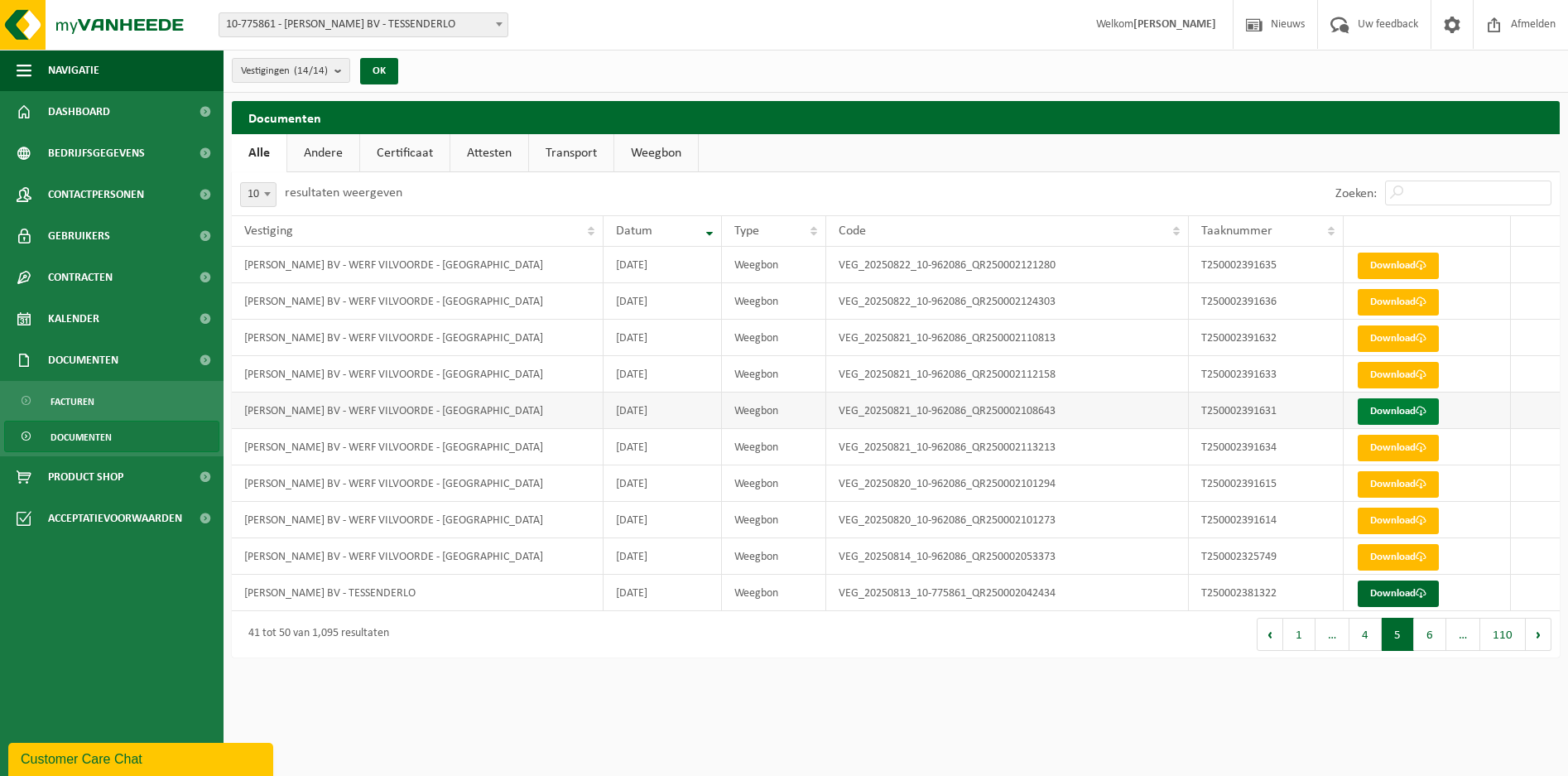
click at [1377, 407] on link "Download" at bounding box center [1398, 411] width 81 height 26
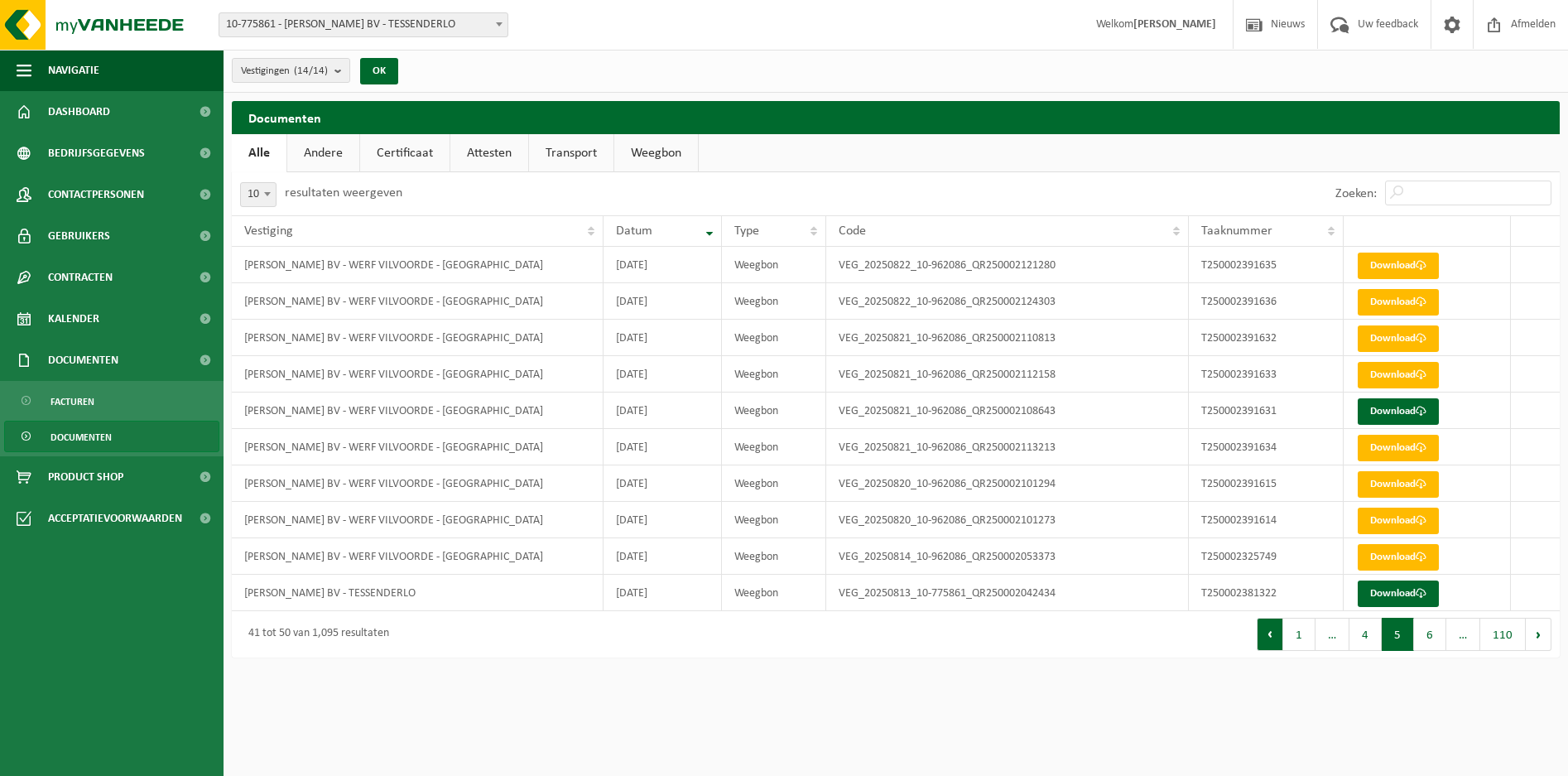
click at [1271, 636] on button "Vorige" at bounding box center [1269, 633] width 26 height 33
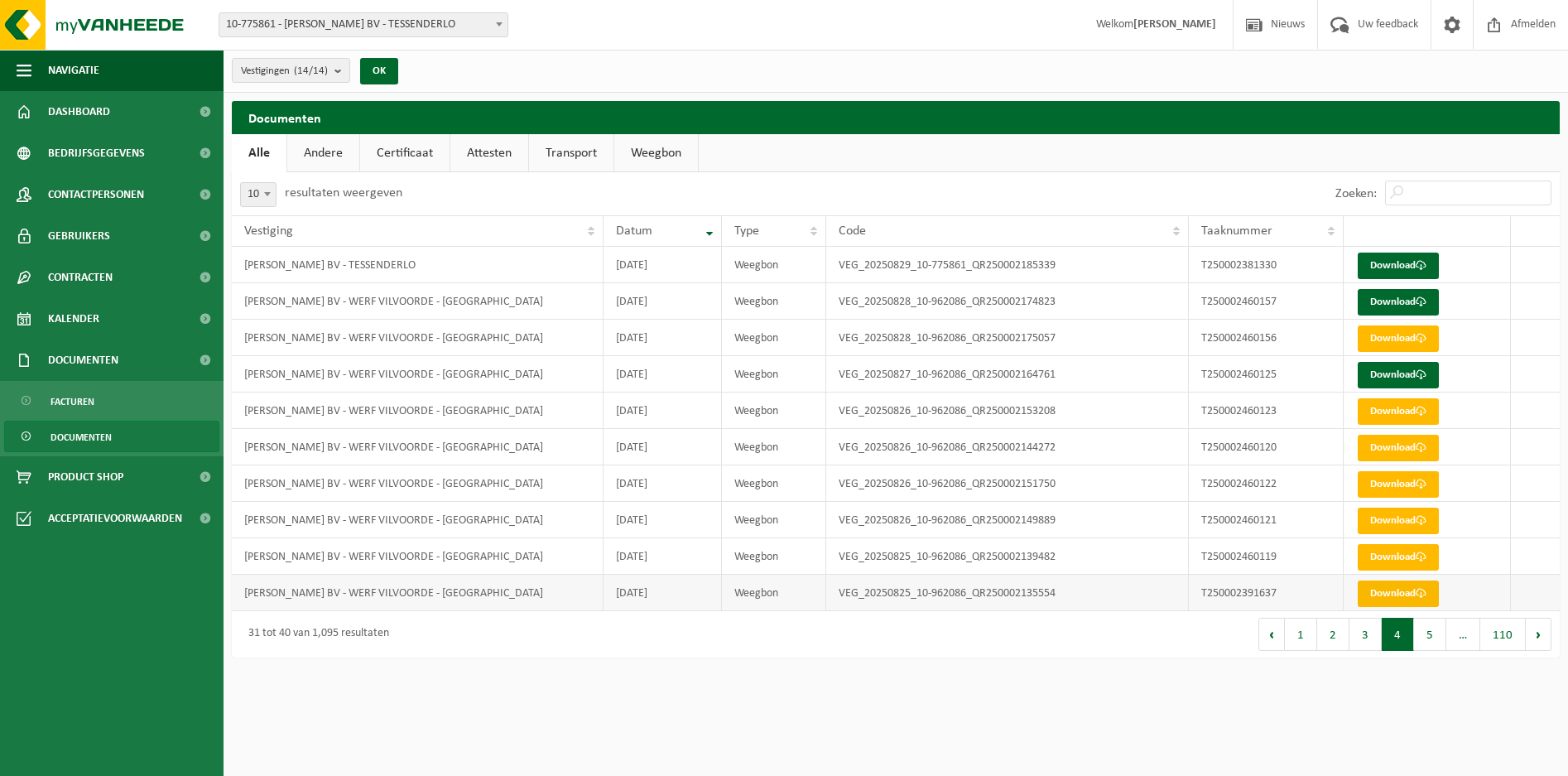
click at [1385, 583] on link "Download" at bounding box center [1398, 593] width 81 height 26
click at [1383, 375] on link "Download" at bounding box center [1398, 374] width 81 height 26
